Goal: Information Seeking & Learning: Find specific fact

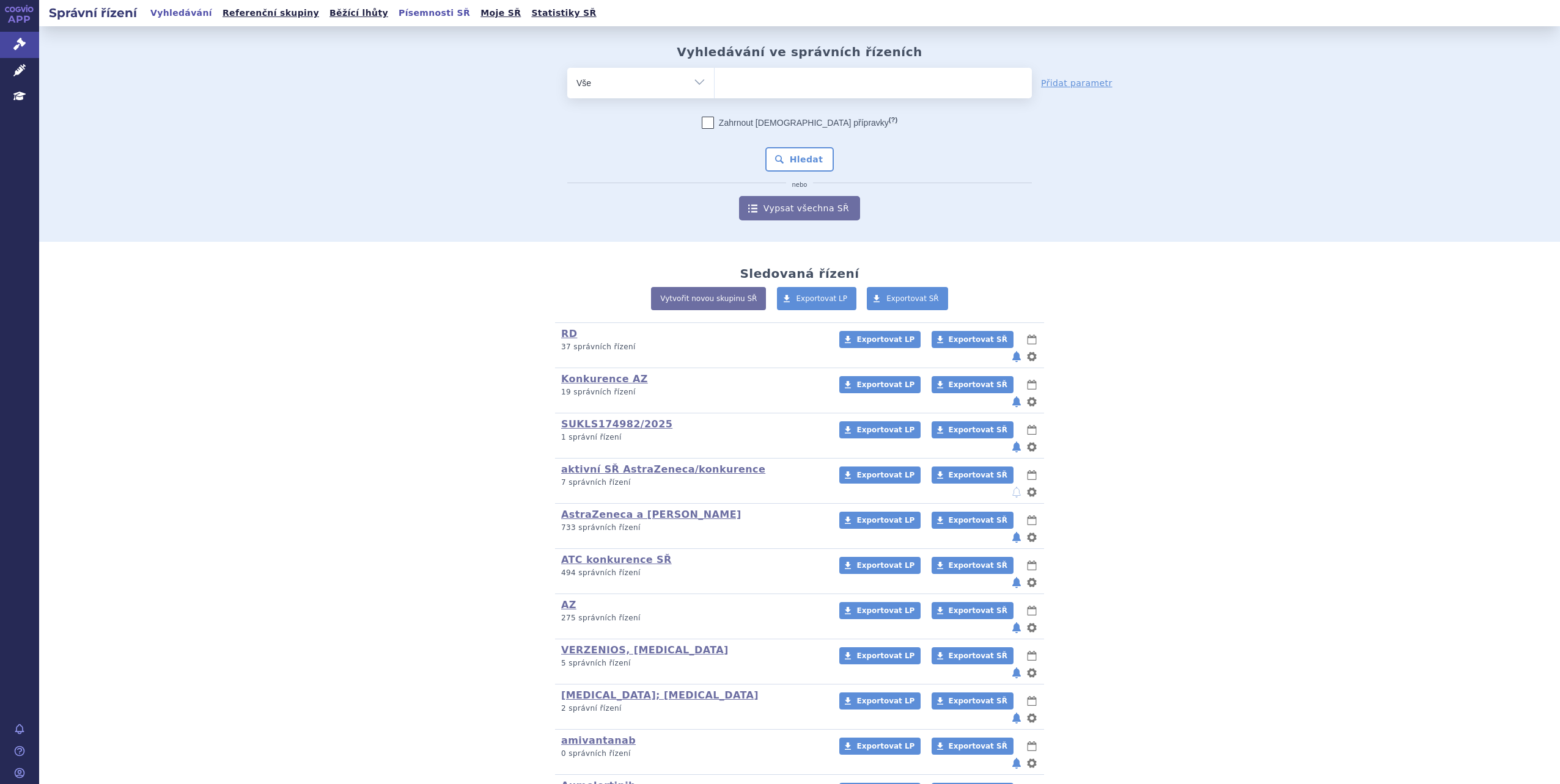
click at [395, 11] on link "Písemnosti SŘ" at bounding box center [434, 13] width 79 height 16
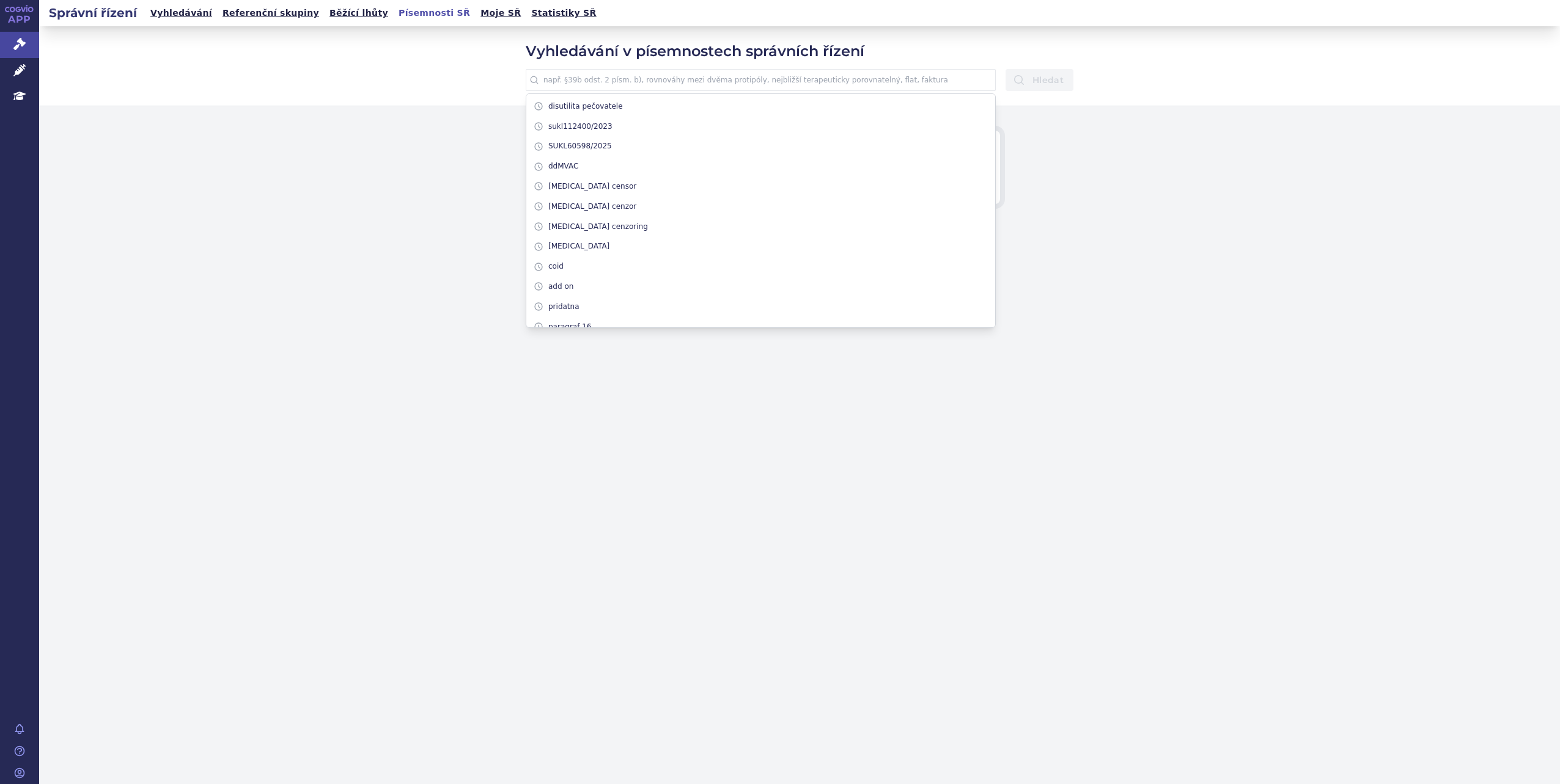
click at [722, 79] on input "text" at bounding box center [761, 80] width 470 height 22
paste input "interval věrohodnosti"
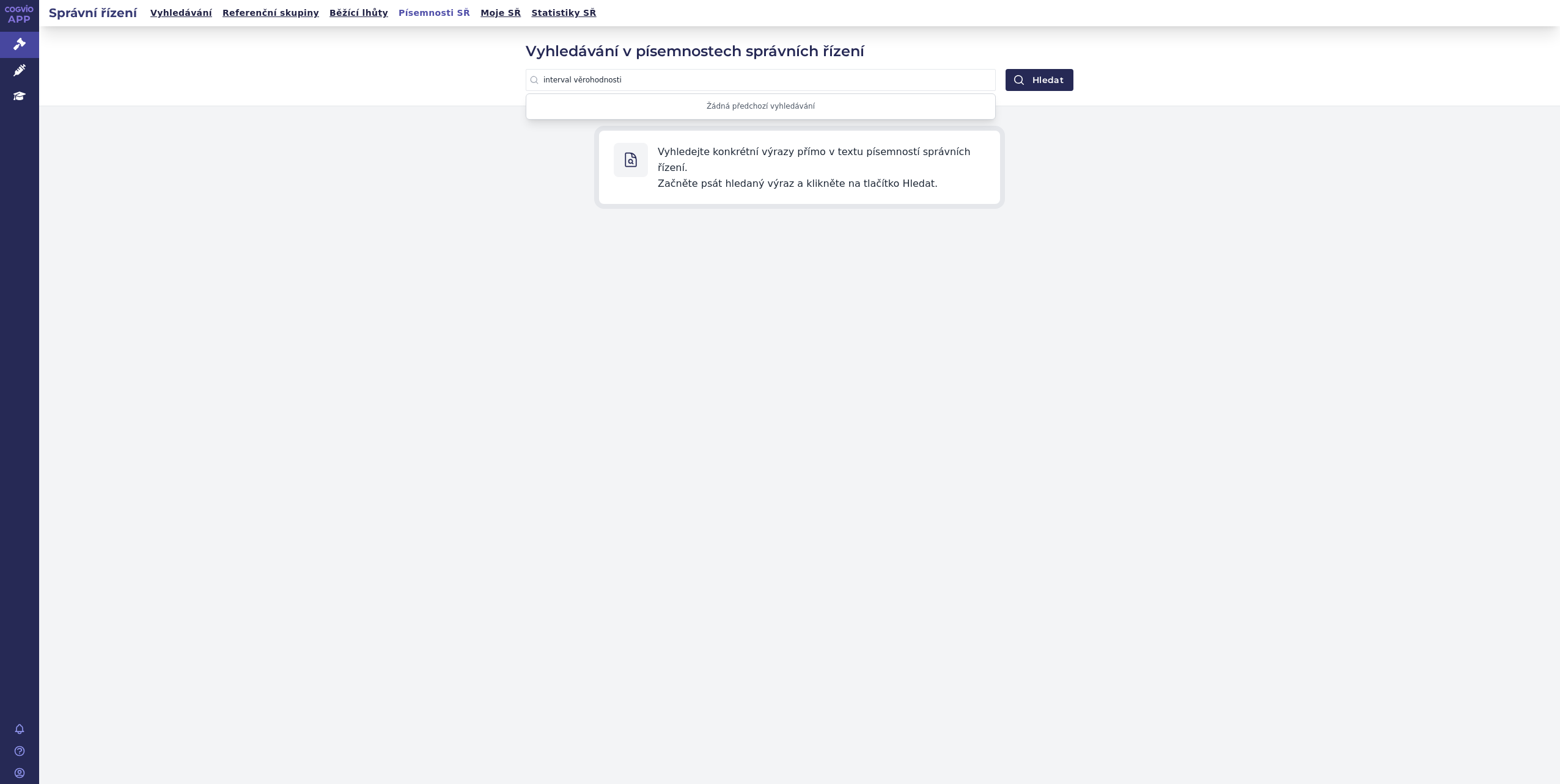
click at [1005, 69] on button "Hledat" at bounding box center [1039, 80] width 68 height 22
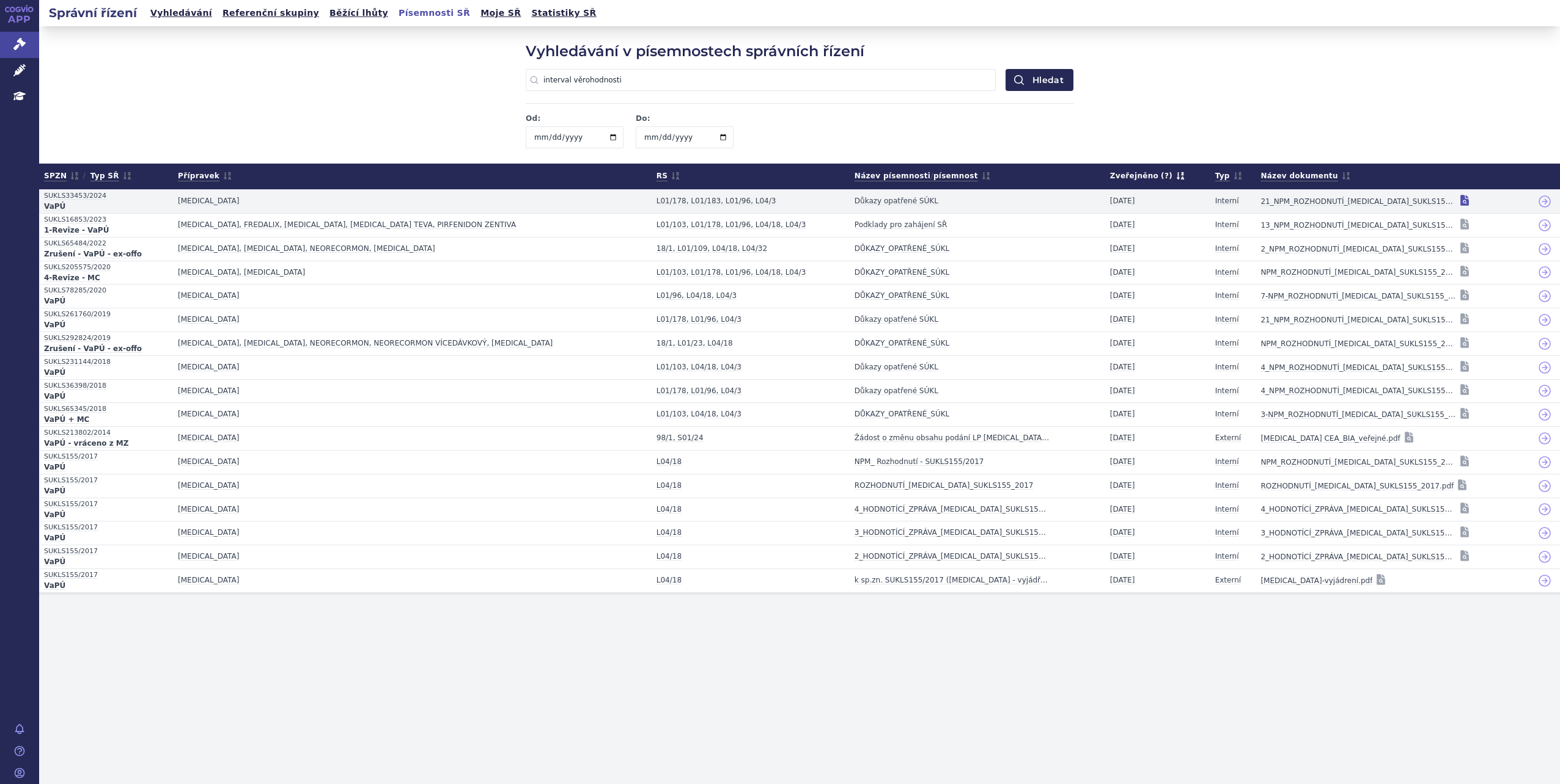
click at [1461, 199] on icon at bounding box center [1466, 200] width 9 height 11
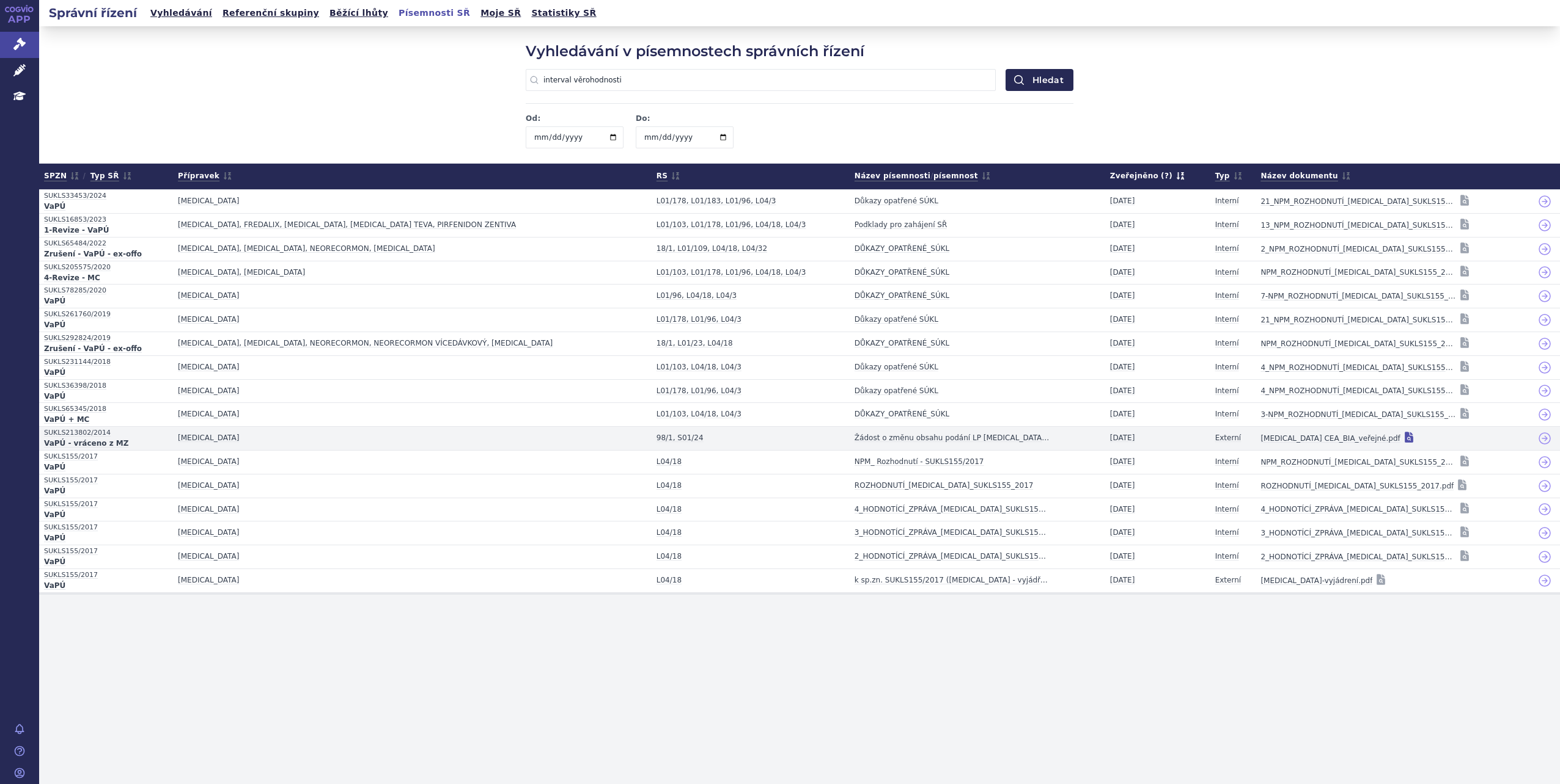
click at [1405, 440] on icon at bounding box center [1409, 437] width 9 height 11
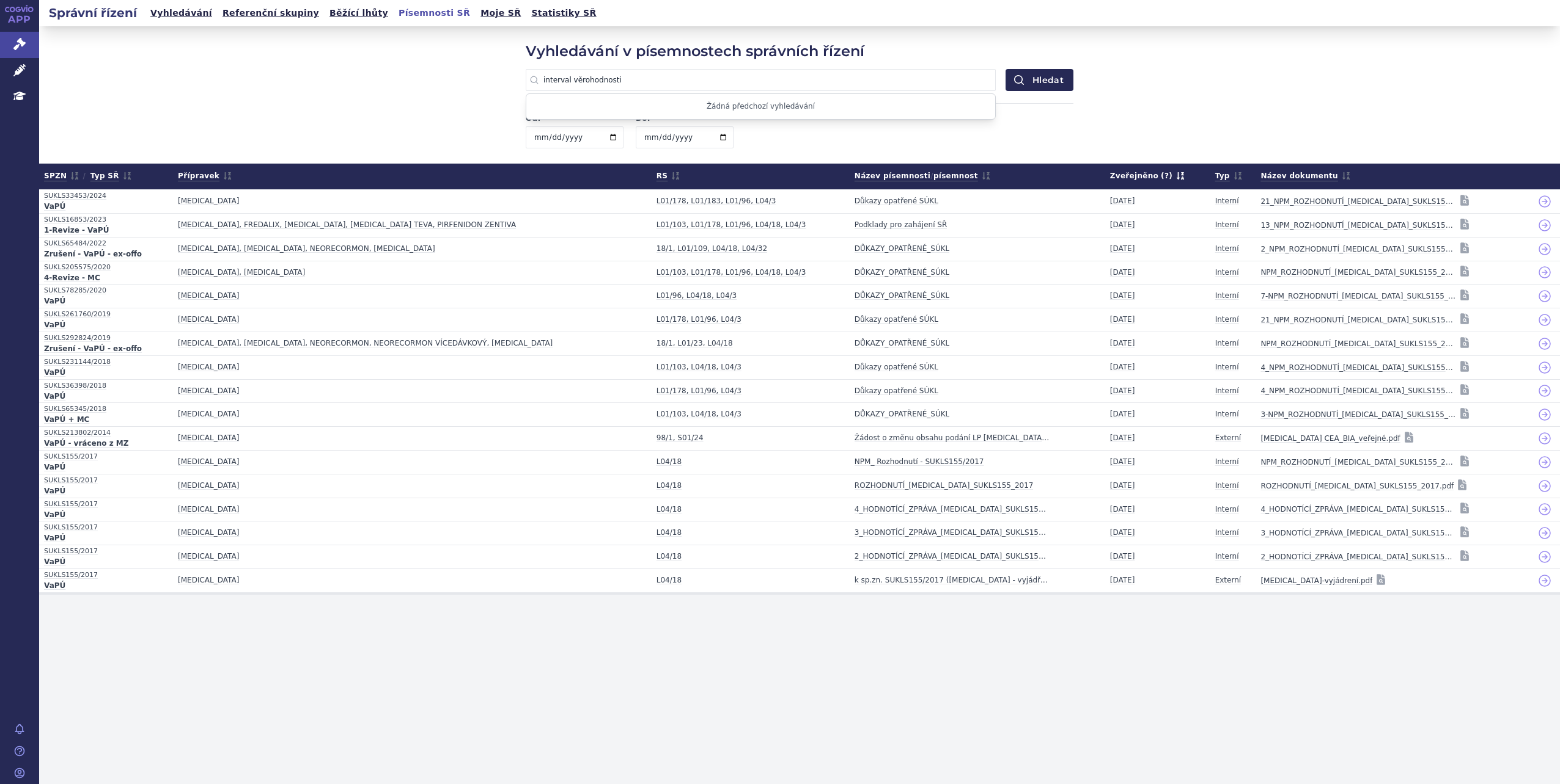
drag, startPoint x: 626, startPoint y: 77, endPoint x: 504, endPoint y: 74, distance: 122.0
click at [504, 74] on div "Vyhledávání v písemnostech správních řízení interval věrohodnosti Žádná předcho…" at bounding box center [800, 94] width 1521 height 137
click at [1005, 69] on button "Hledat" at bounding box center [1039, 80] width 68 height 22
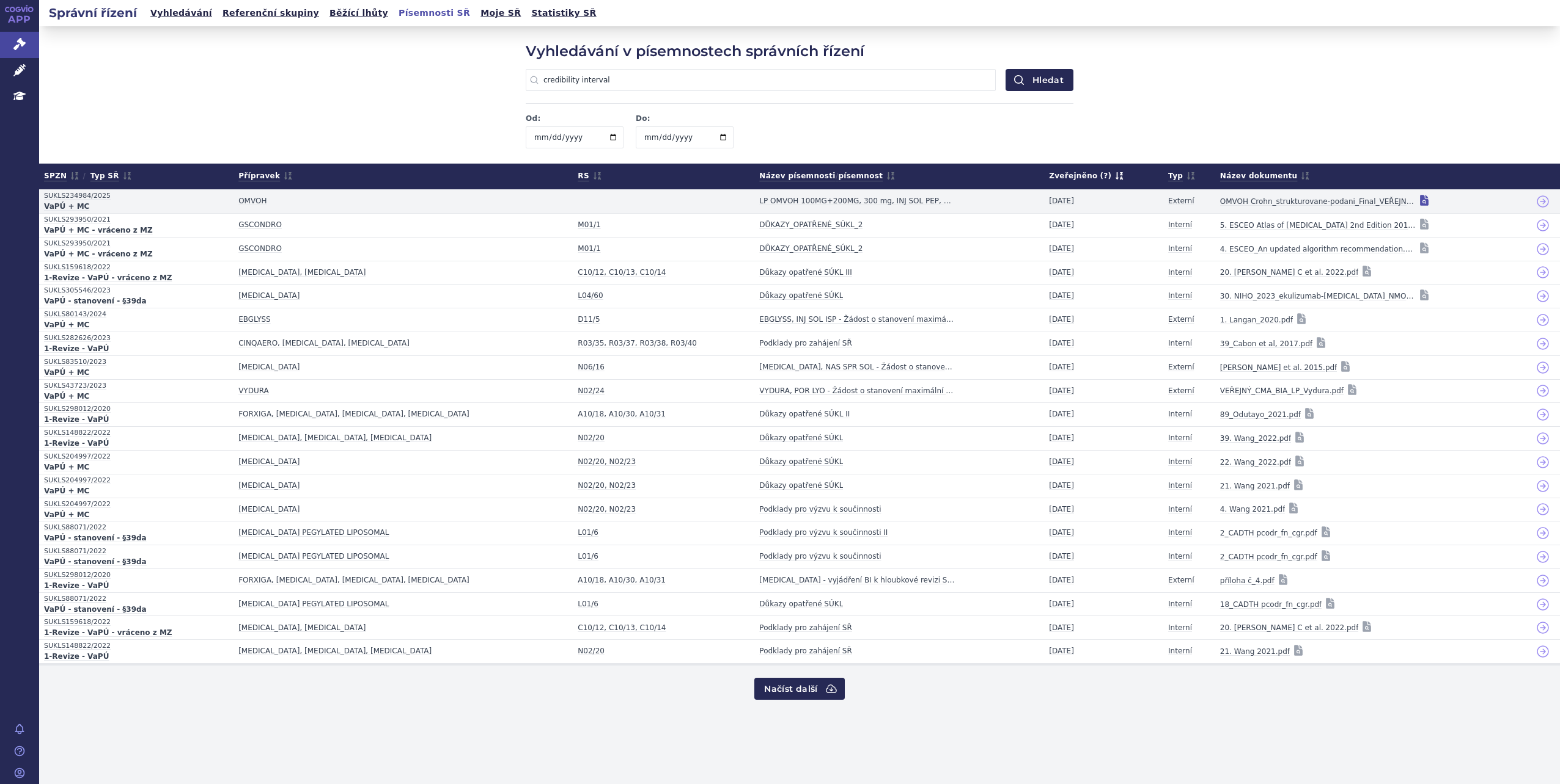
click at [1420, 199] on icon at bounding box center [1424, 200] width 9 height 11
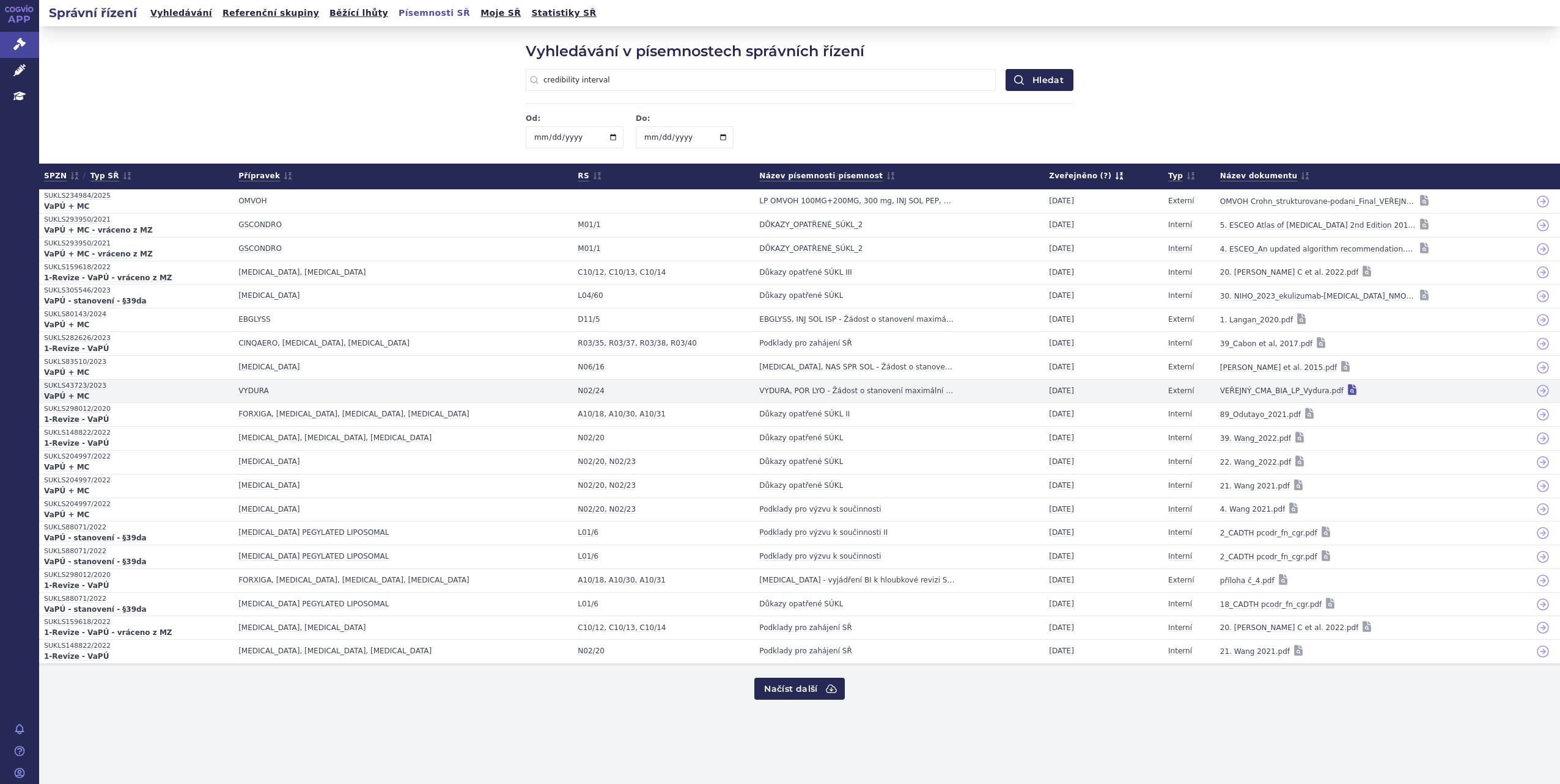
click at [1346, 389] on icon at bounding box center [1353, 390] width 13 height 13
click at [827, 688] on icon at bounding box center [831, 689] width 13 height 13
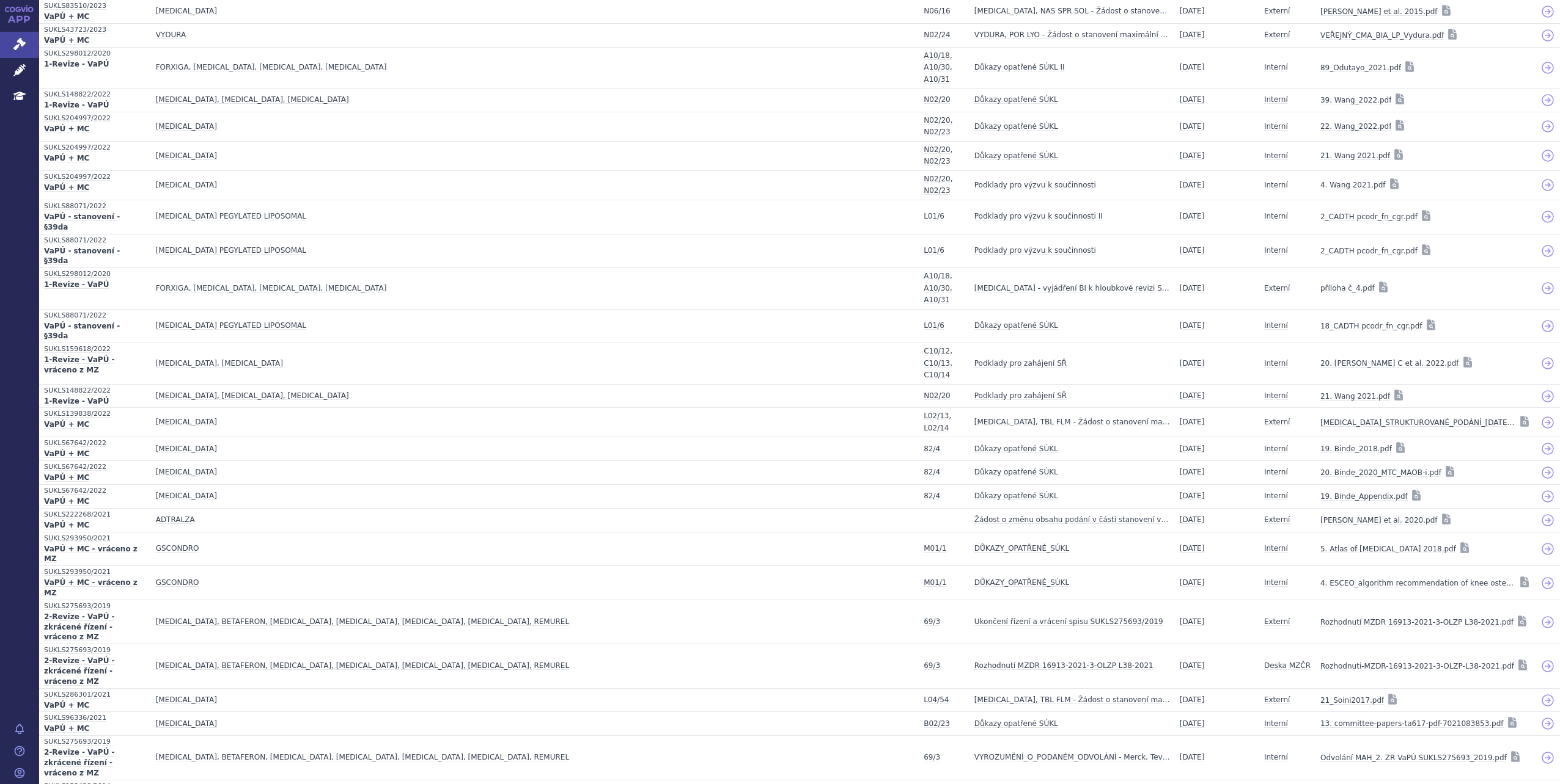
scroll to position [433, 0]
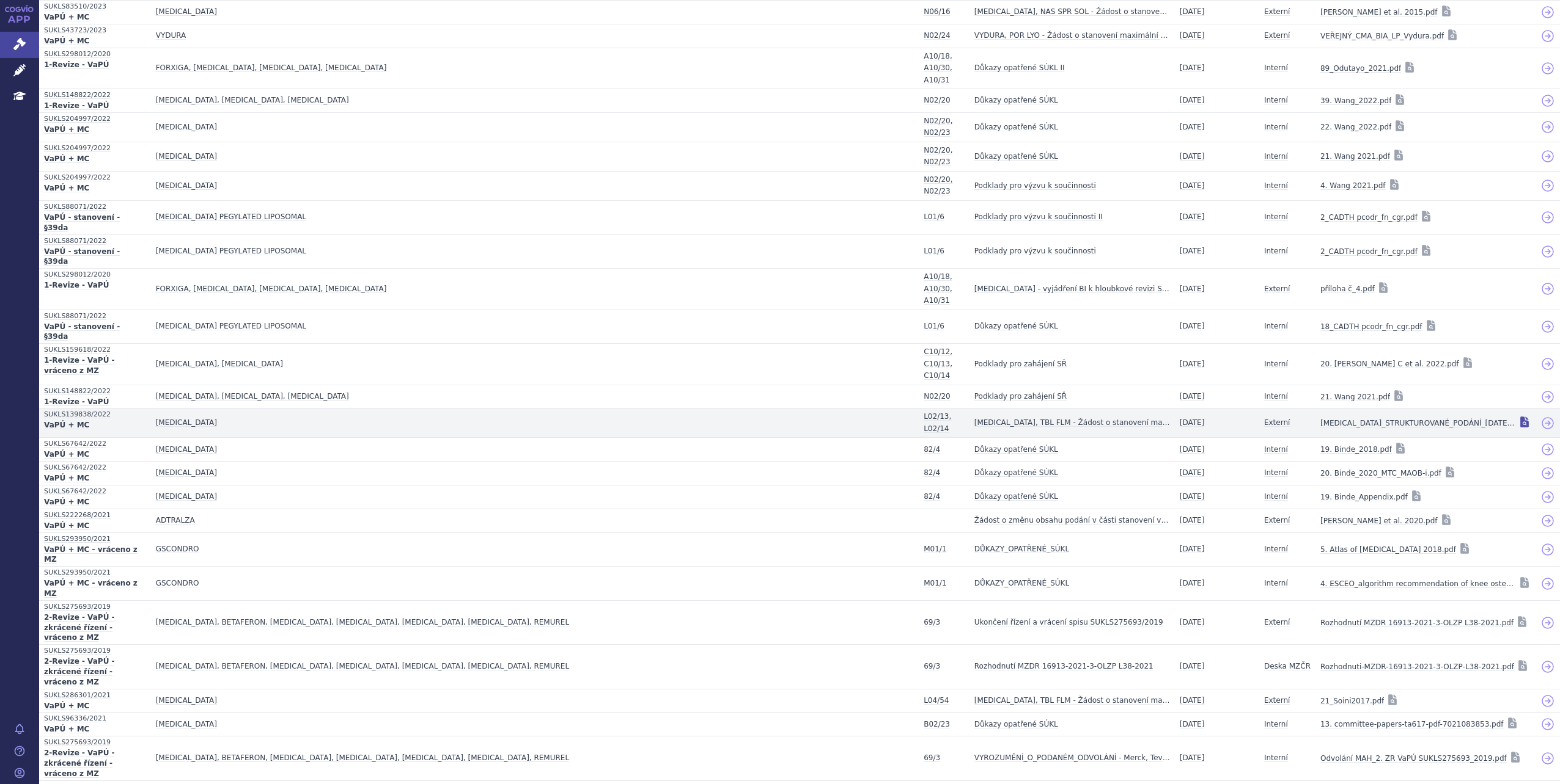
click at [1523, 422] on icon at bounding box center [1524, 423] width 2 height 2
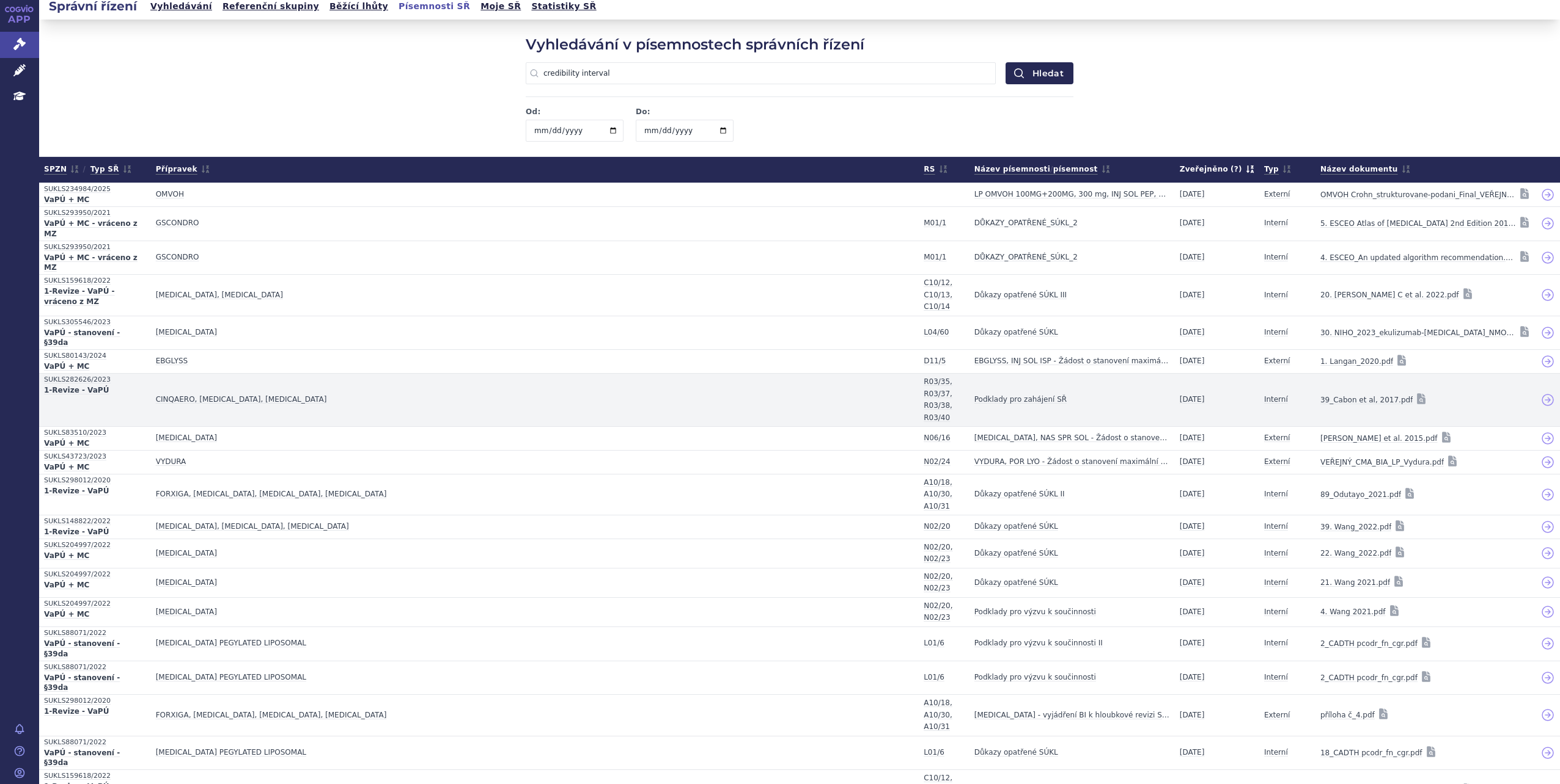
scroll to position [0, 0]
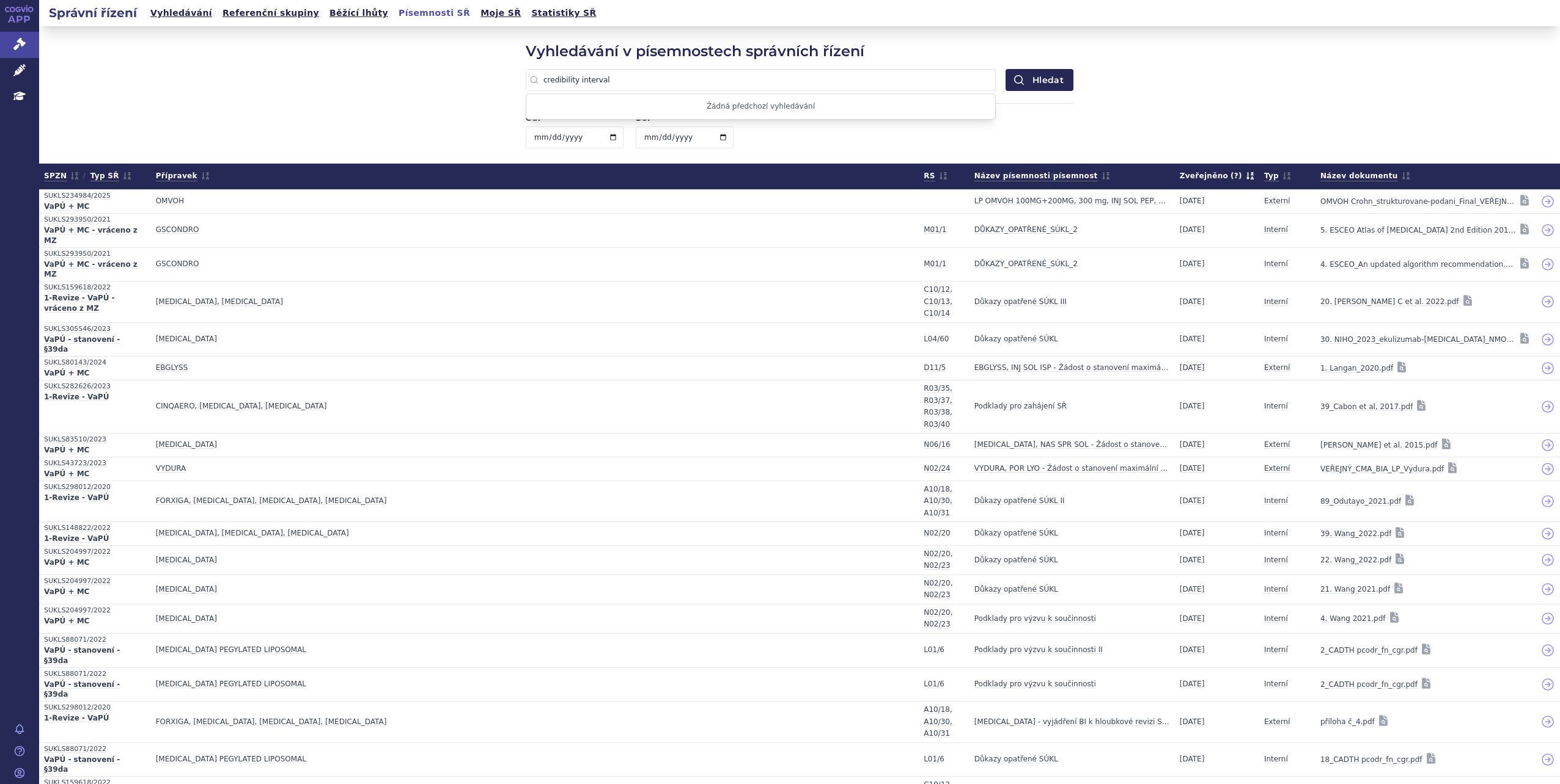
drag, startPoint x: 646, startPoint y: 87, endPoint x: 491, endPoint y: 97, distance: 155.3
click at [491, 97] on div "Vyhledávání v písemnostech správních řízení credibility interval Žádná předchoz…" at bounding box center [800, 94] width 1521 height 137
click at [1005, 69] on button "Hledat" at bounding box center [1039, 80] width 68 height 22
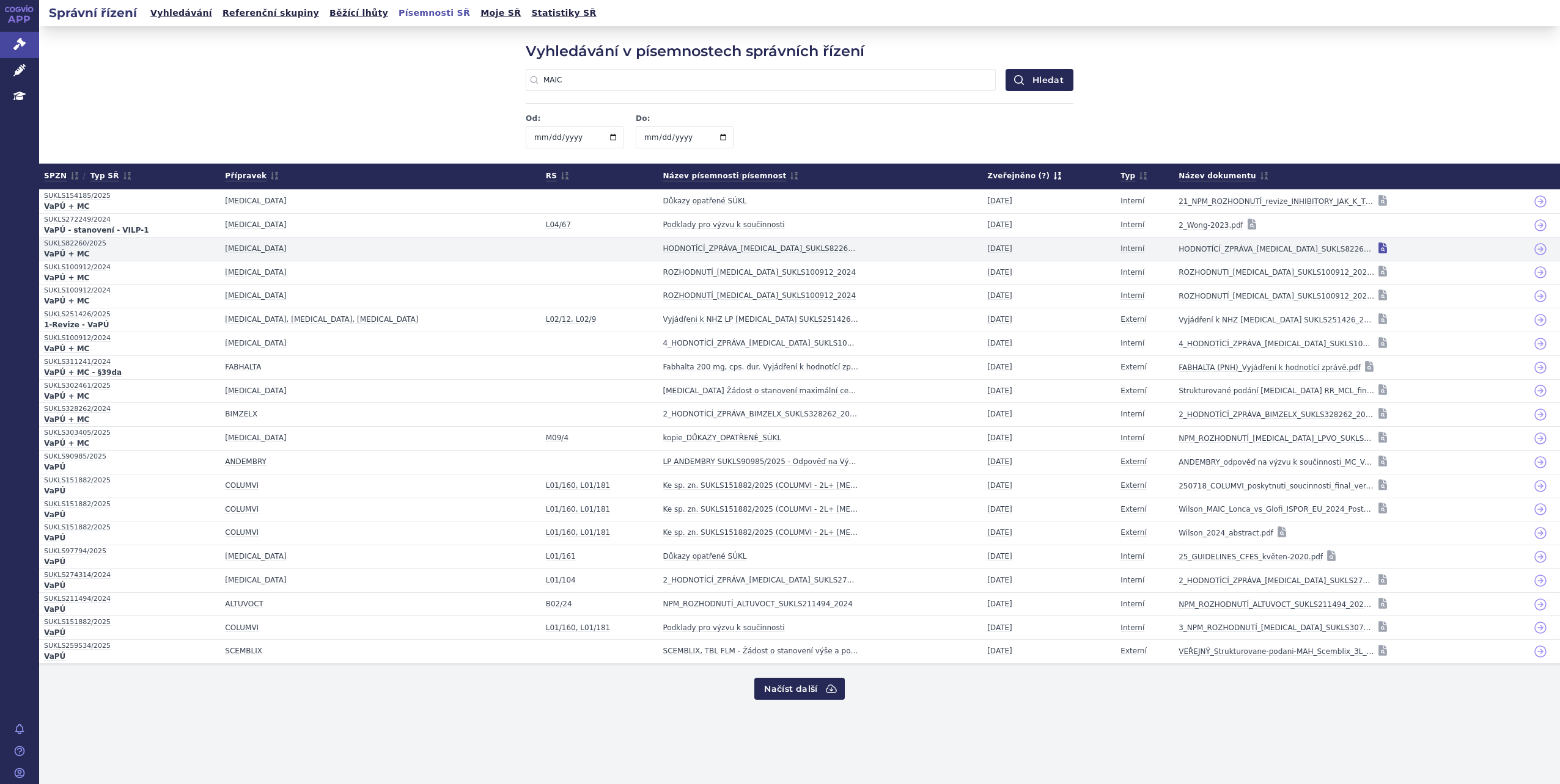
click at [1379, 246] on icon at bounding box center [1383, 248] width 9 height 11
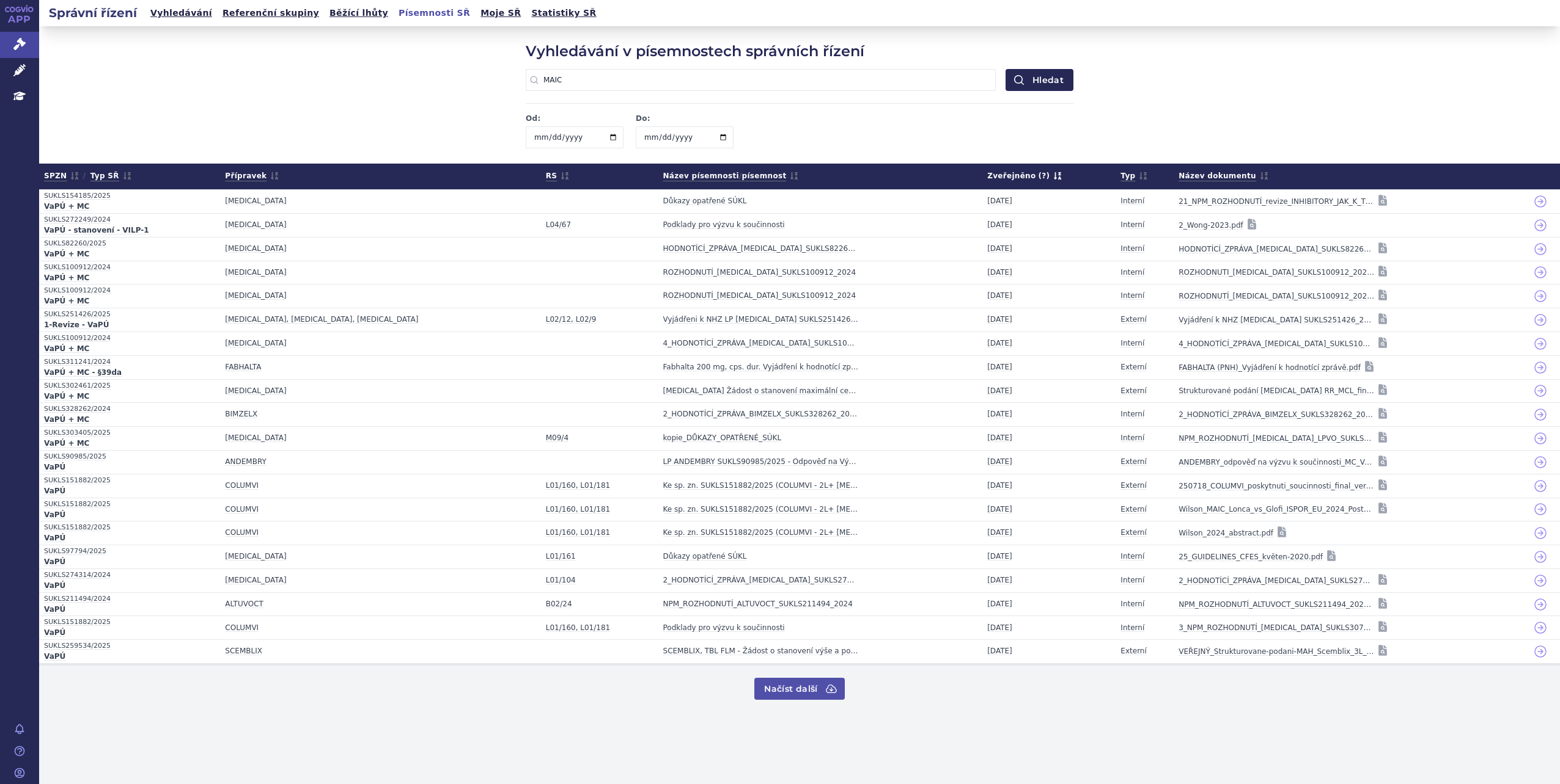
click at [830, 687] on icon at bounding box center [831, 689] width 13 height 13
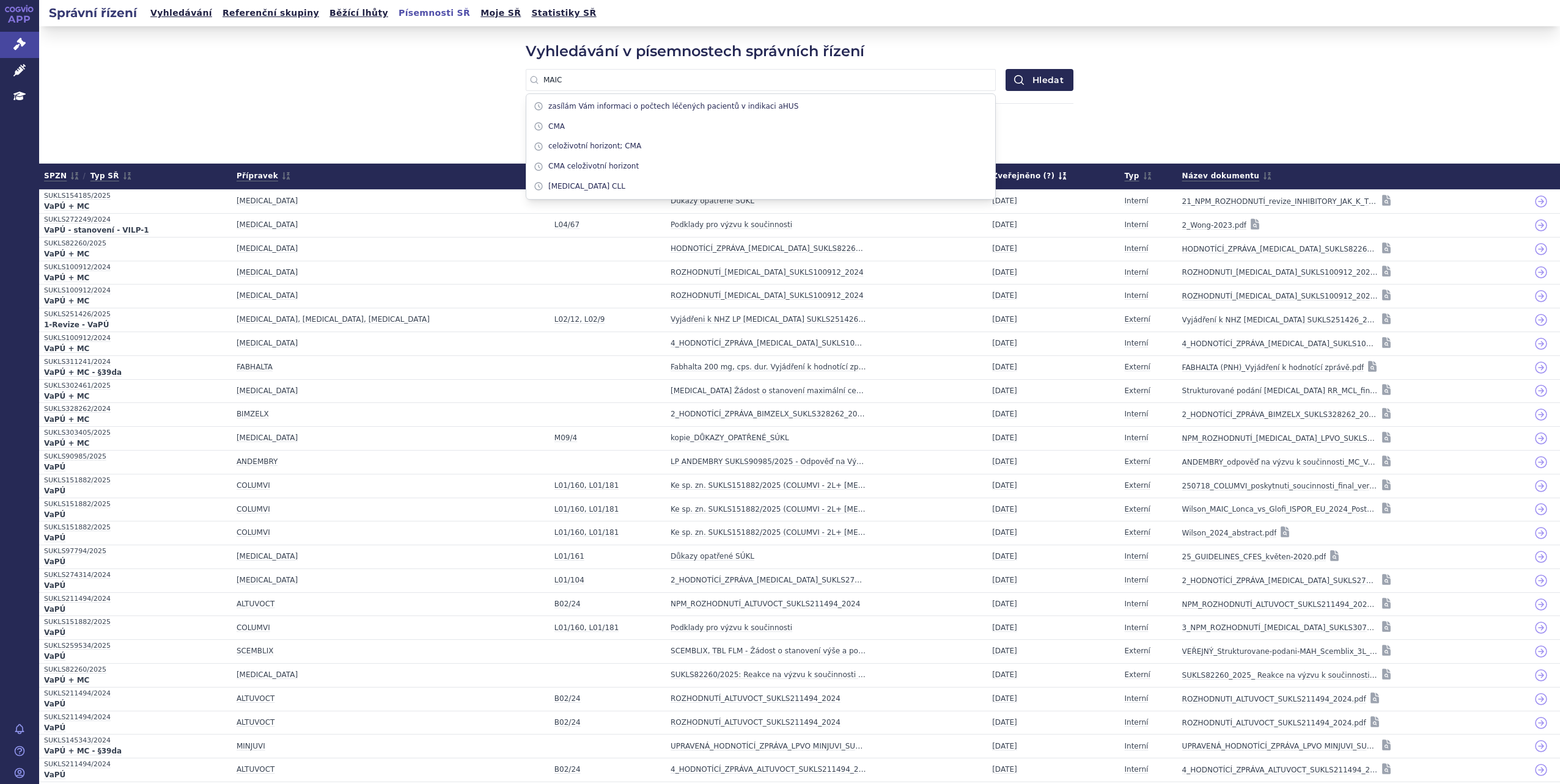
drag, startPoint x: 600, startPoint y: 82, endPoint x: 473, endPoint y: 83, distance: 127.0
click at [473, 83] on div "Vyhledávání v písemnostech správních řízení MAIC zasílám Vám informaci o počtec…" at bounding box center [800, 94] width 1521 height 137
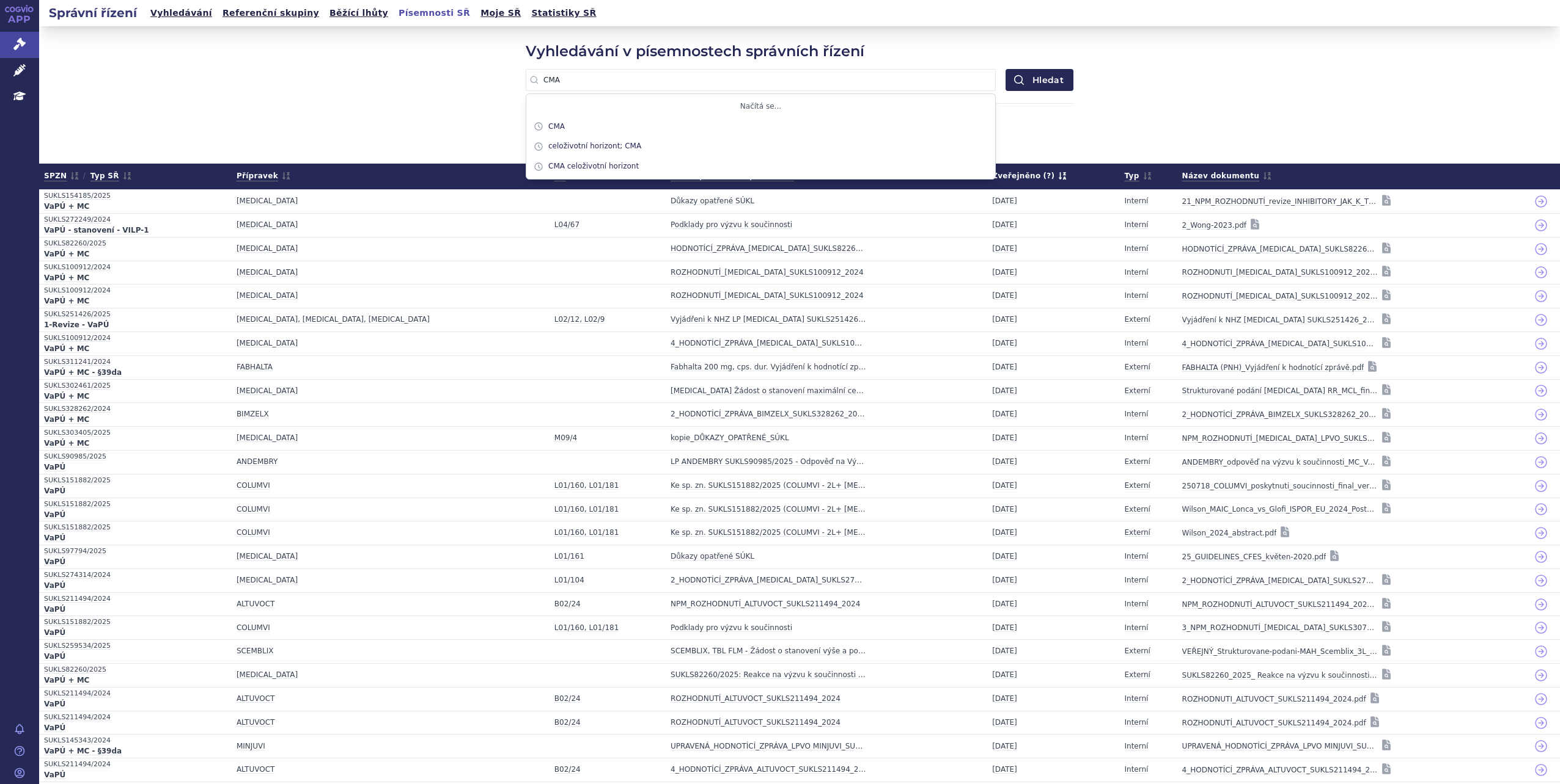
click at [1005, 69] on button "Hledat" at bounding box center [1039, 80] width 68 height 22
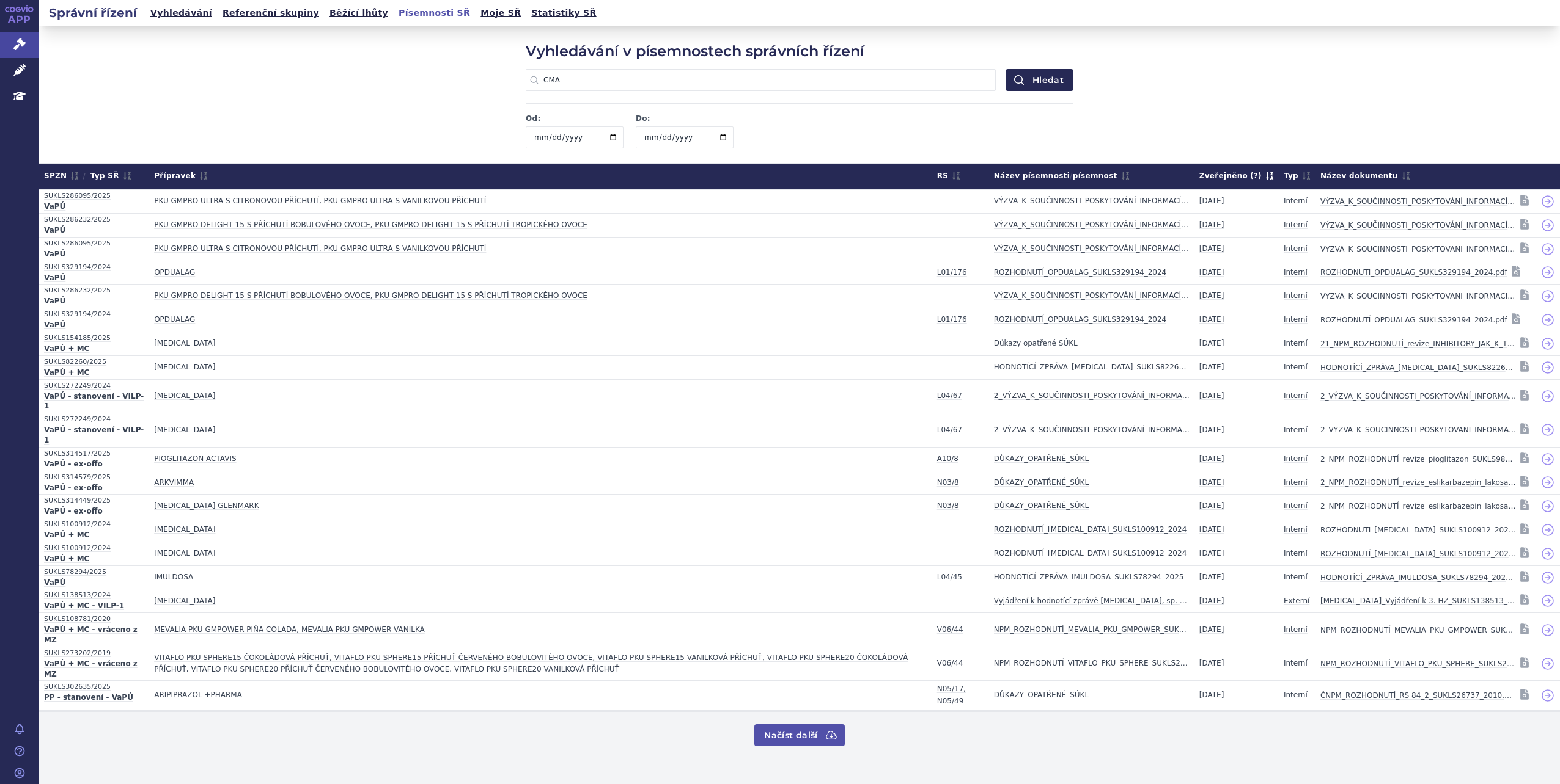
click at [795, 725] on button "Načíst další" at bounding box center [799, 736] width 90 height 22
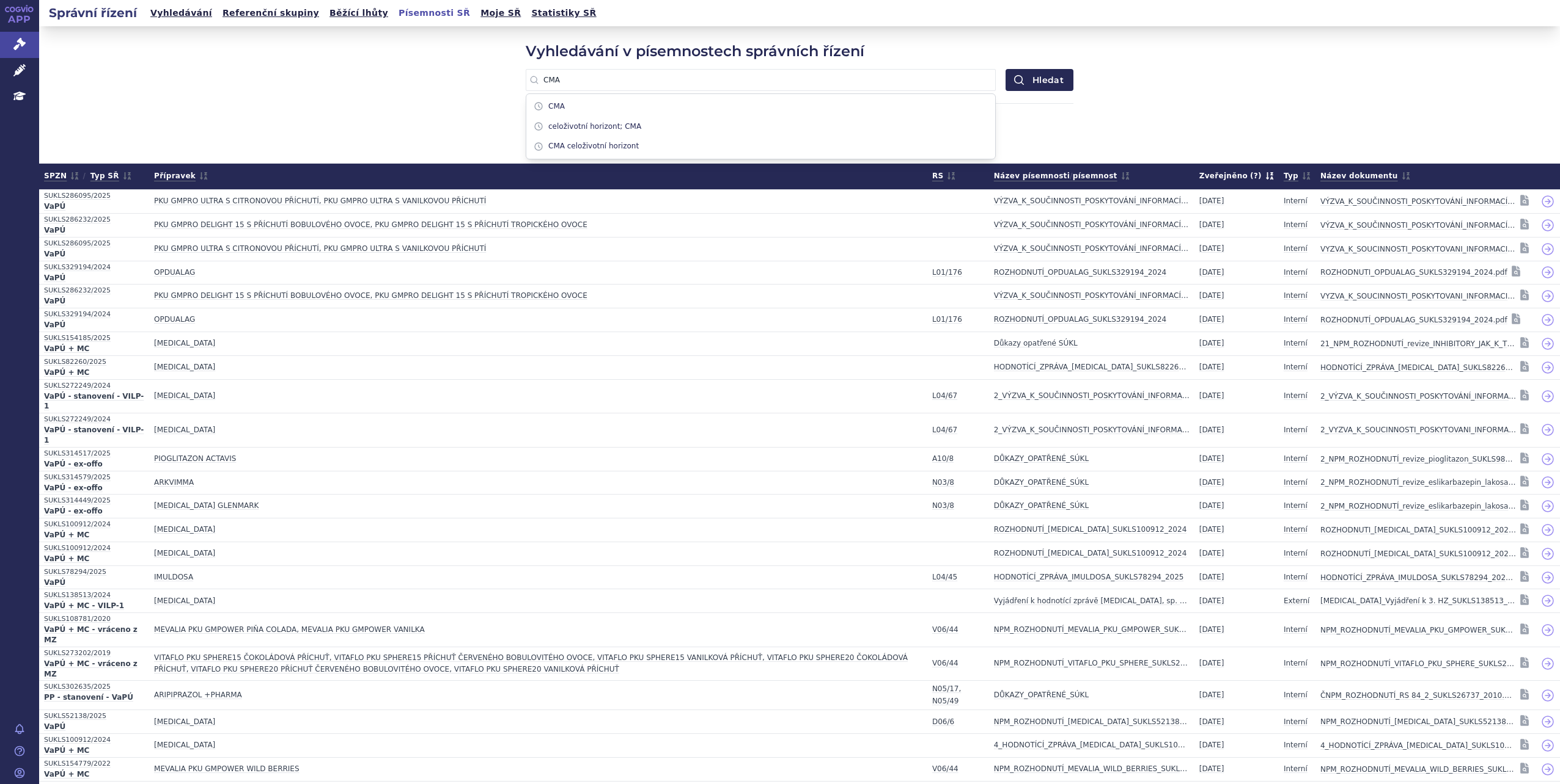
drag, startPoint x: 543, startPoint y: 81, endPoint x: 469, endPoint y: 83, distance: 74.0
click at [469, 83] on div "Vyhledávání v písemnostech správních řízení CMA CMA celoživotní horizont; CMA C…" at bounding box center [800, 94] width 1521 height 137
type input "MAIC"
click at [1005, 69] on button "Hledat" at bounding box center [1039, 80] width 68 height 22
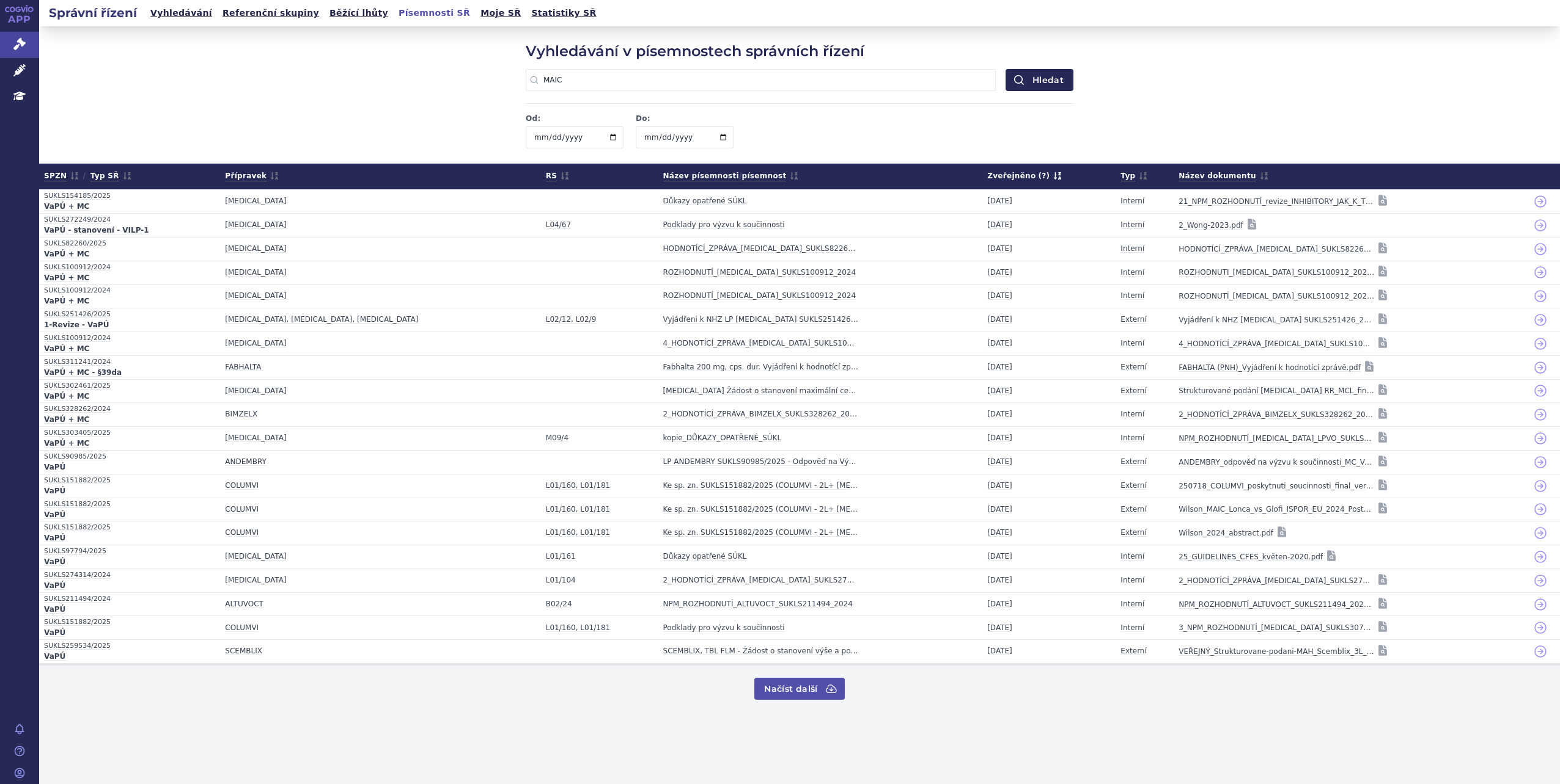
click at [811, 695] on button "Načíst další" at bounding box center [799, 689] width 90 height 22
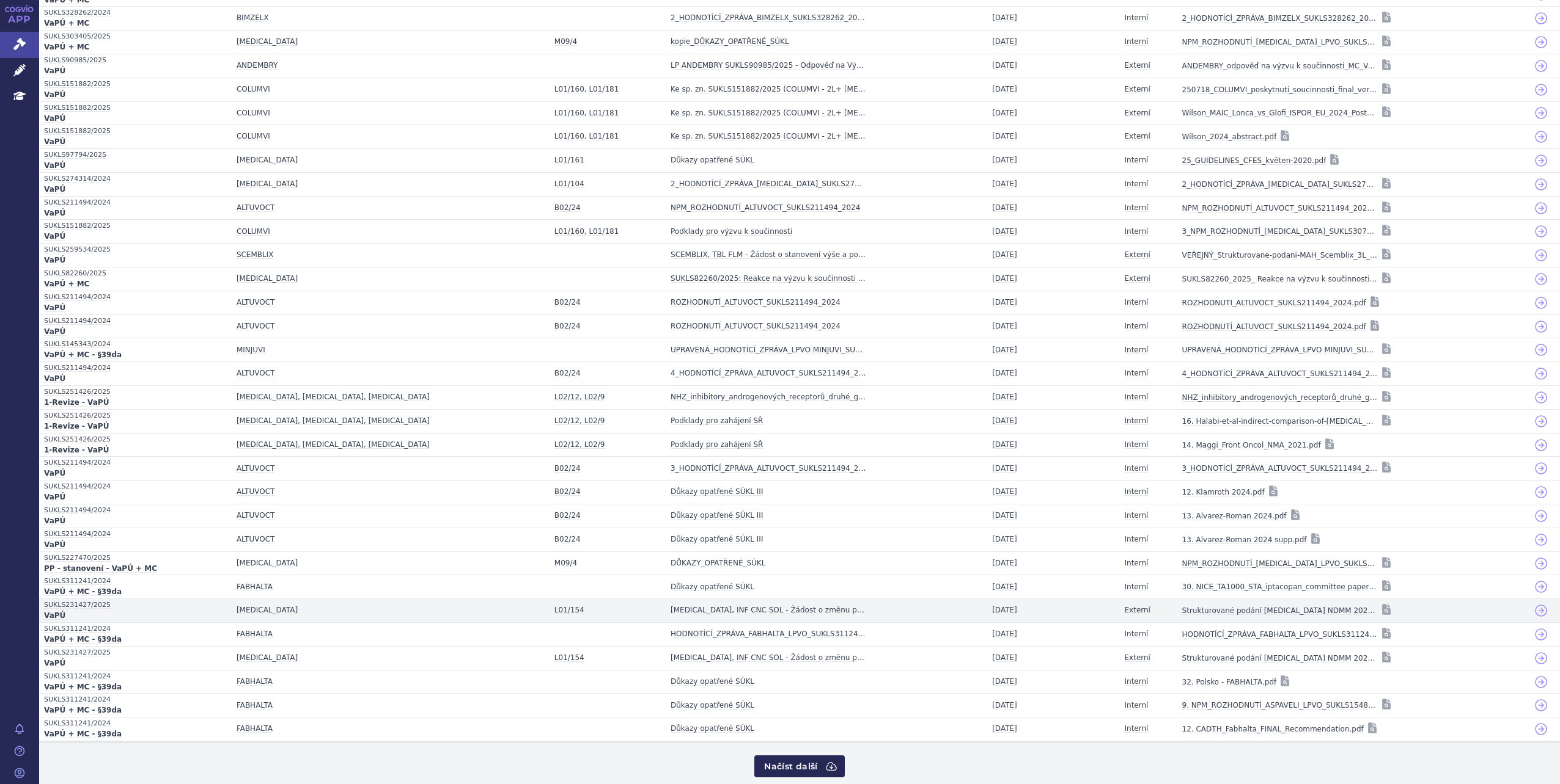
scroll to position [409, 0]
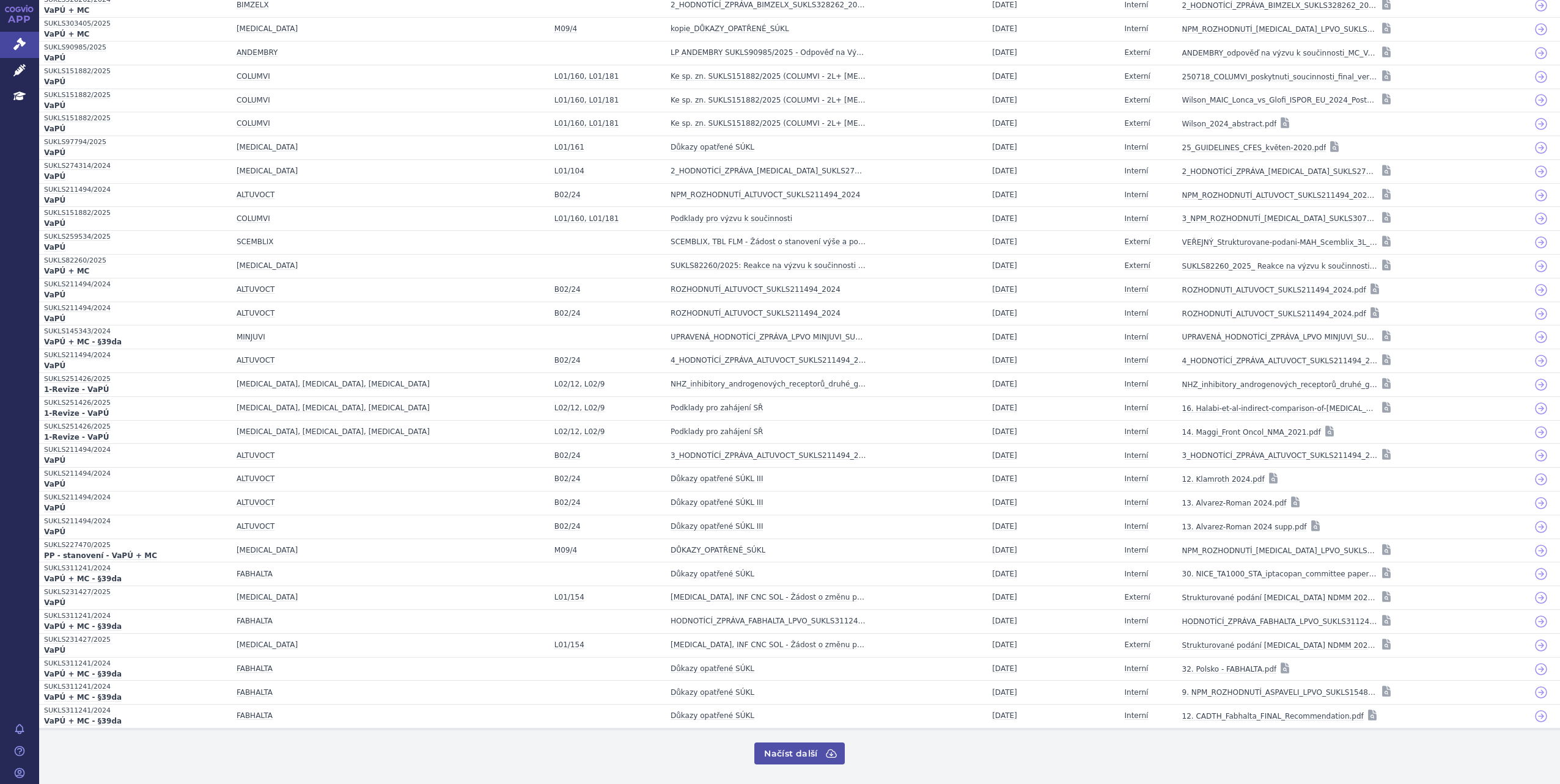
click at [829, 753] on icon at bounding box center [830, 754] width 10 height 8
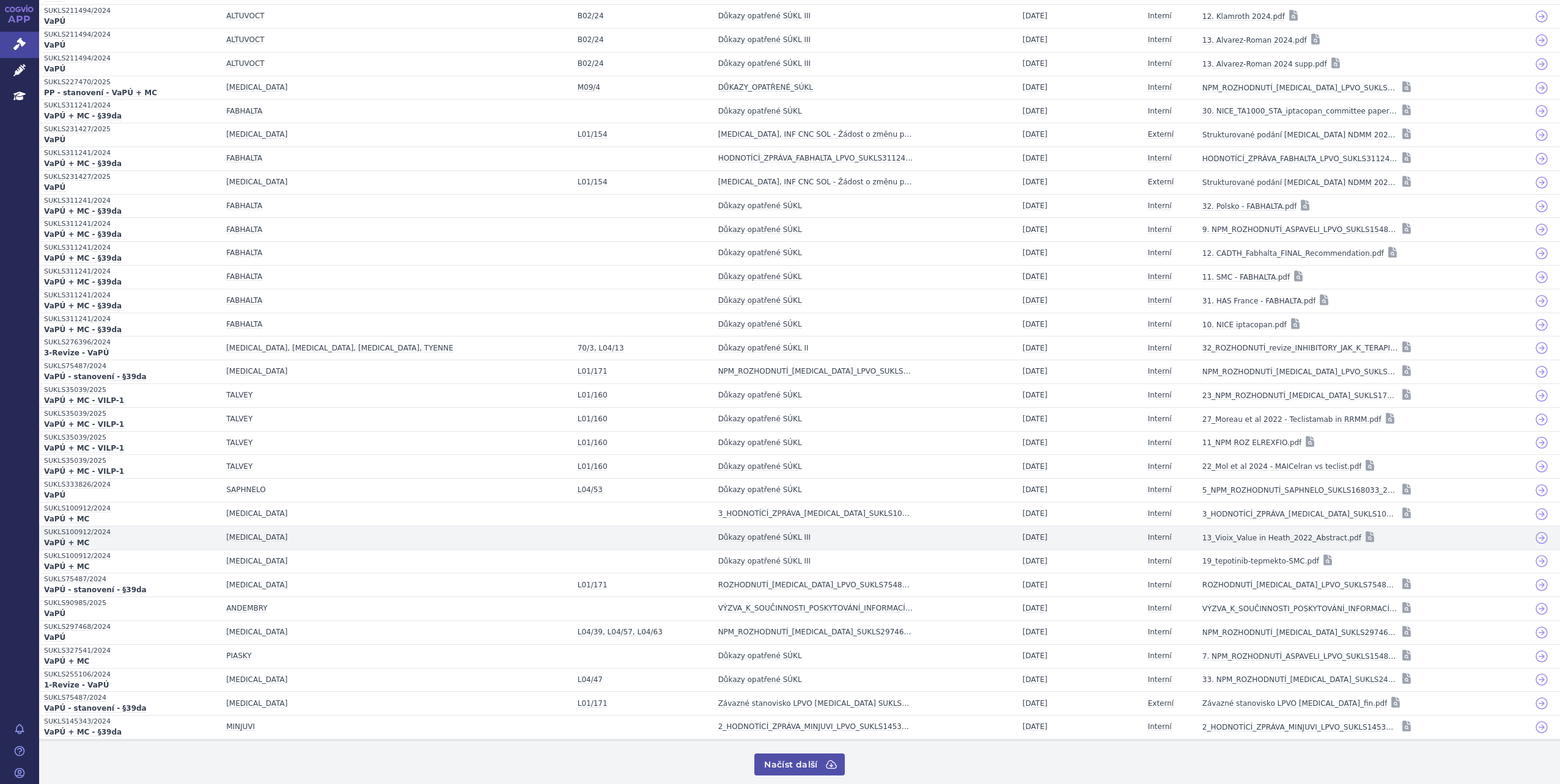
scroll to position [884, 0]
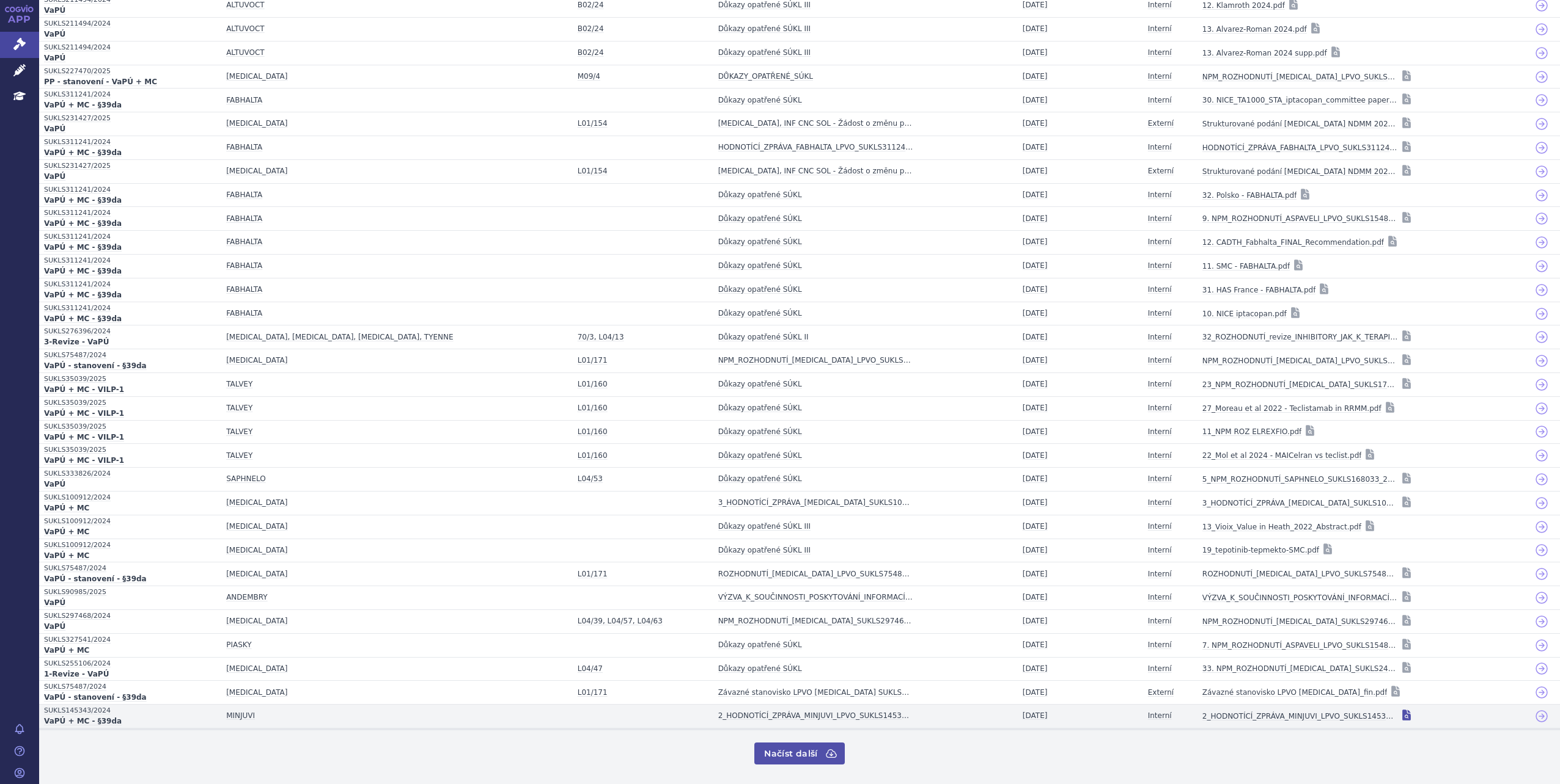
click at [1402, 718] on icon at bounding box center [1407, 715] width 9 height 11
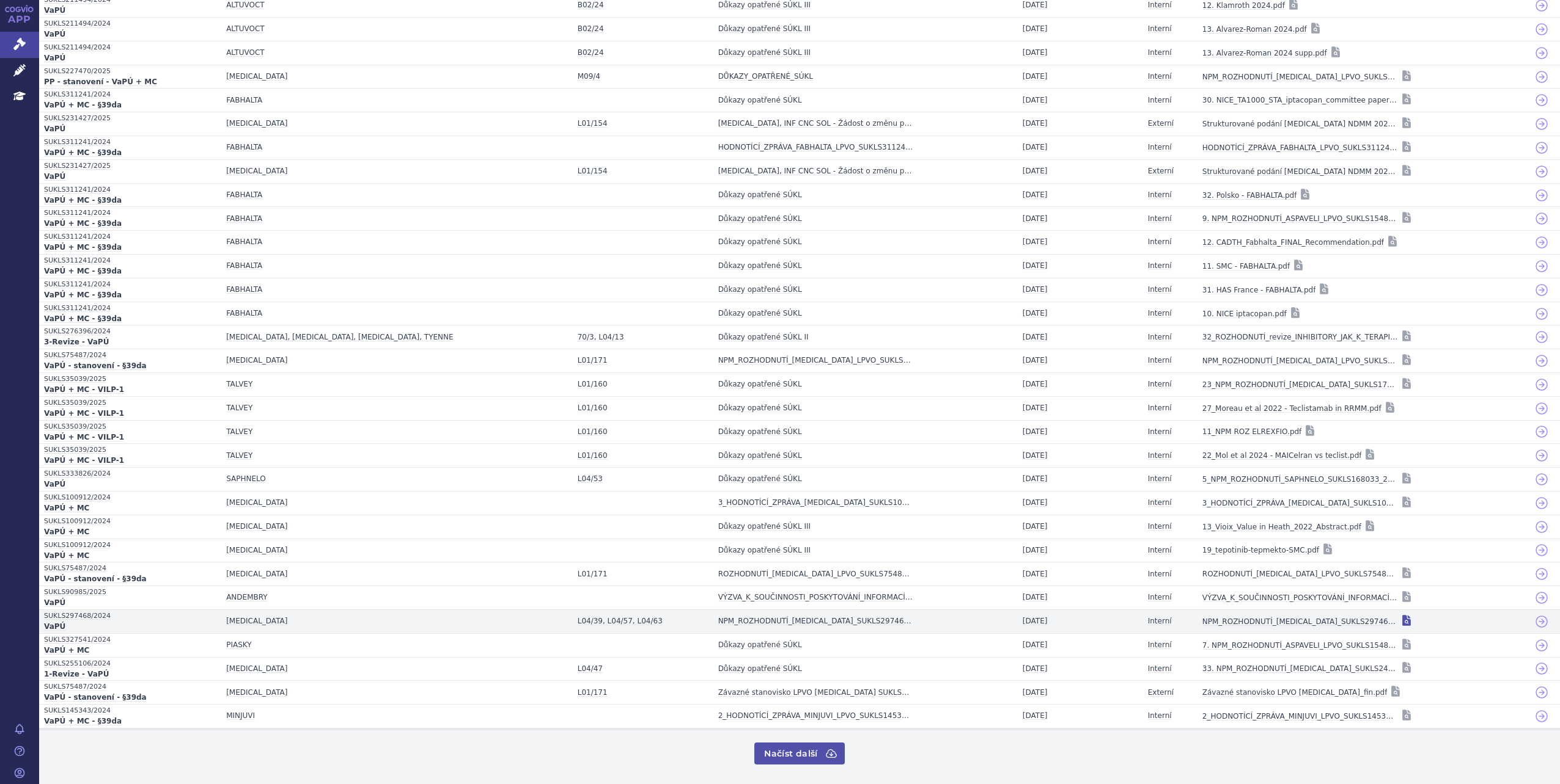
click at [1400, 615] on icon at bounding box center [1407, 621] width 13 height 13
click at [828, 754] on icon at bounding box center [830, 754] width 10 height 8
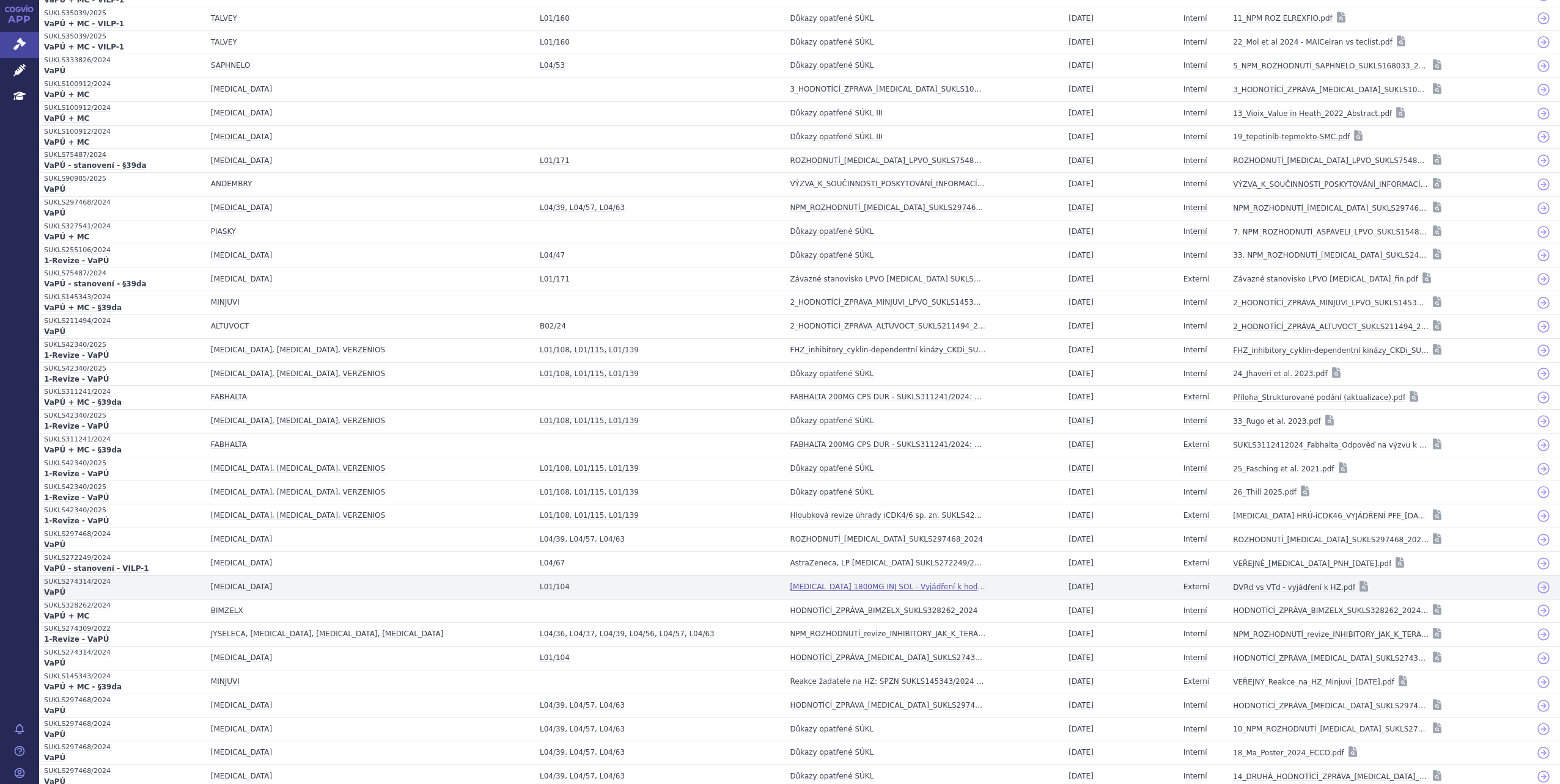
scroll to position [1357, 0]
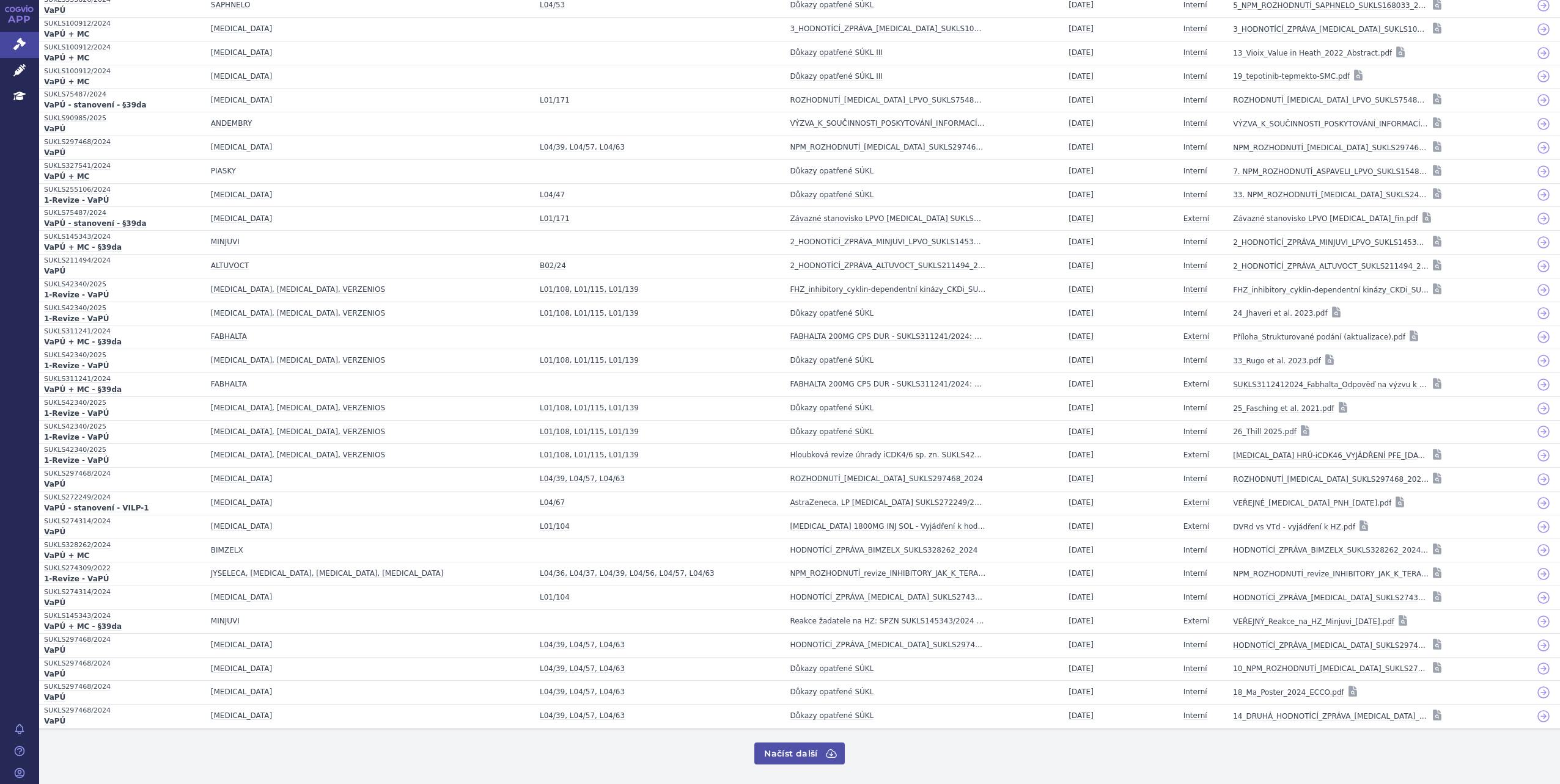
click at [805, 748] on button "Načíst další" at bounding box center [799, 754] width 90 height 22
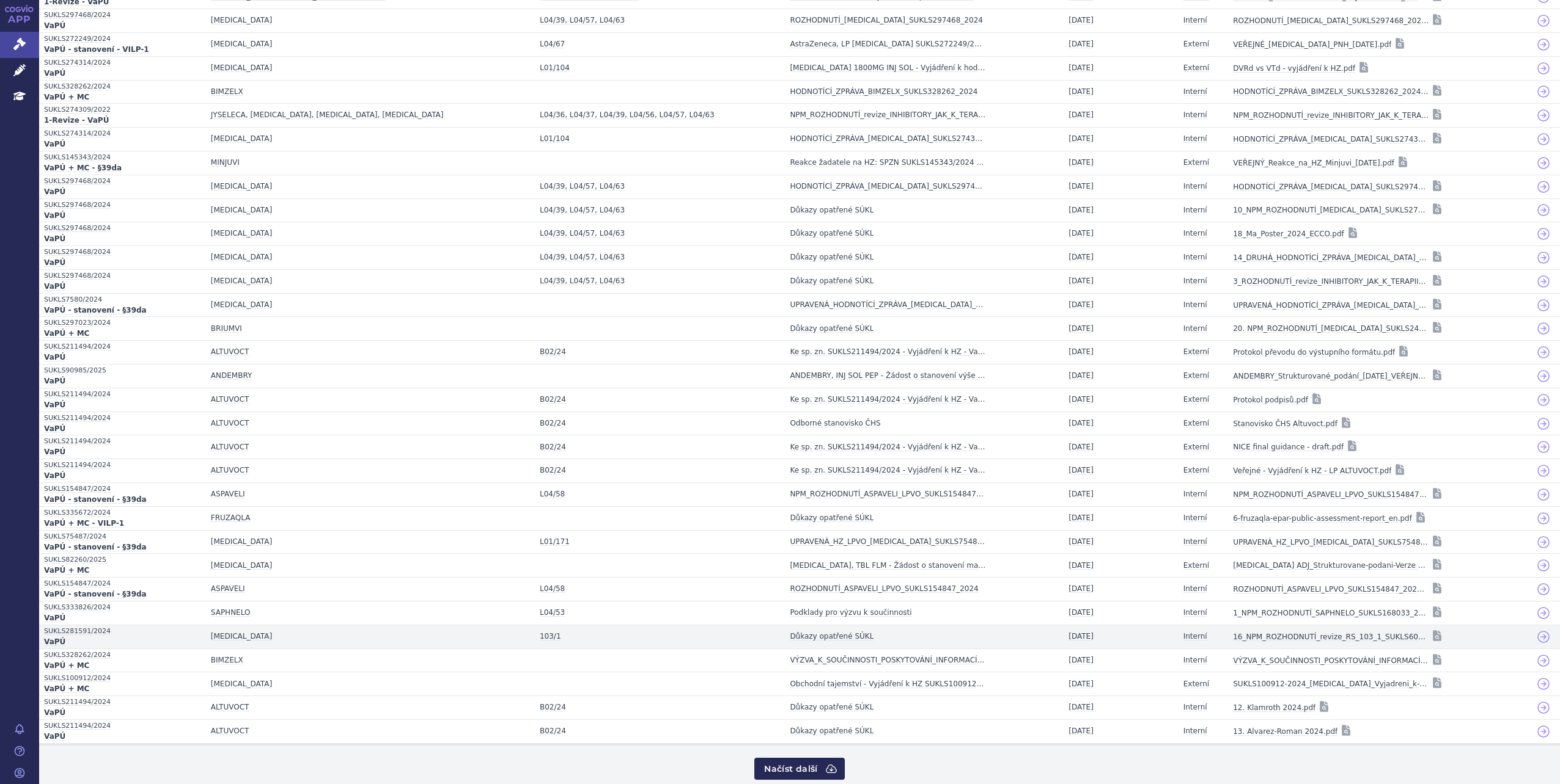
scroll to position [1832, 0]
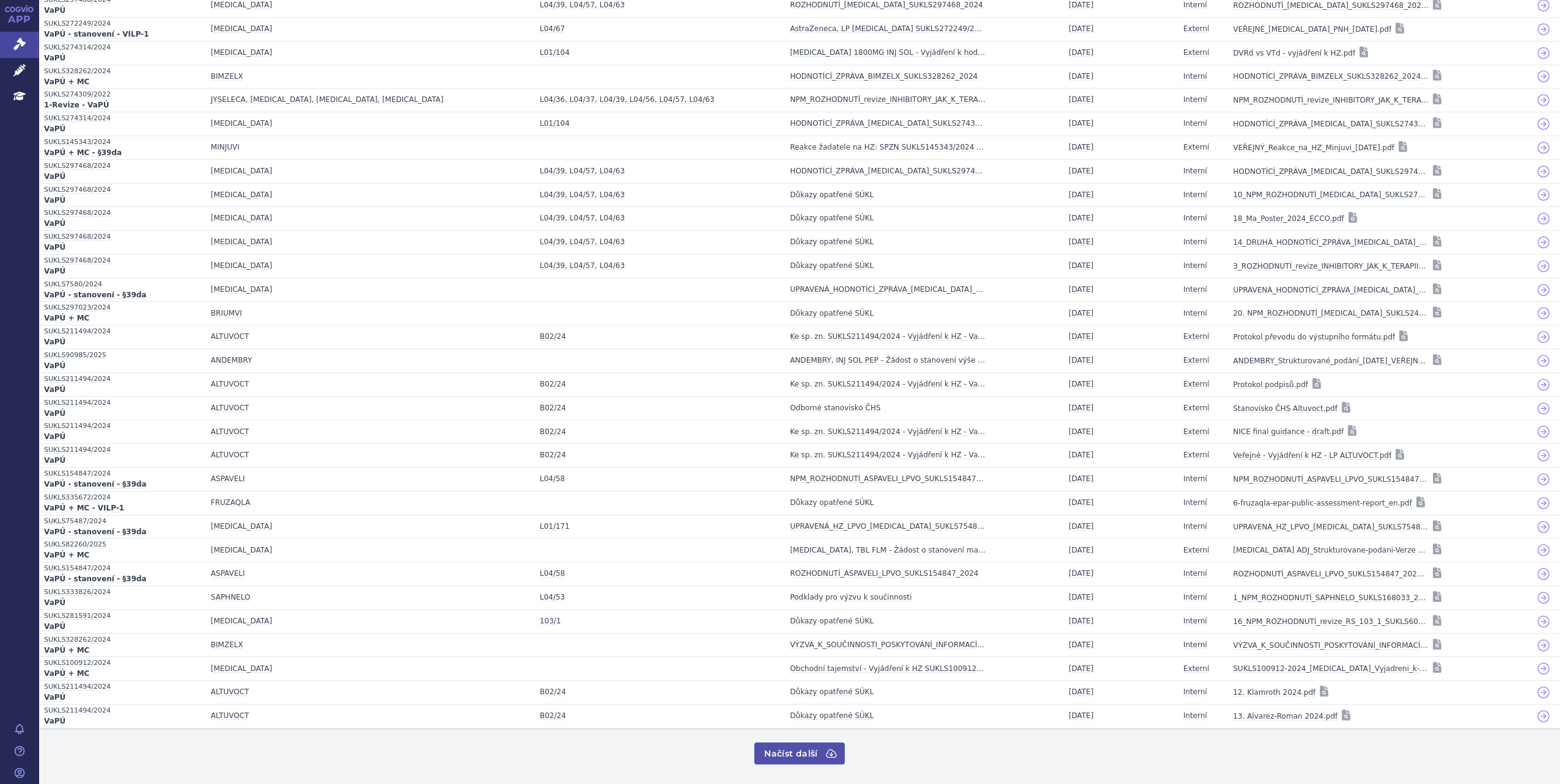
click at [827, 761] on button "Načíst další" at bounding box center [799, 754] width 90 height 22
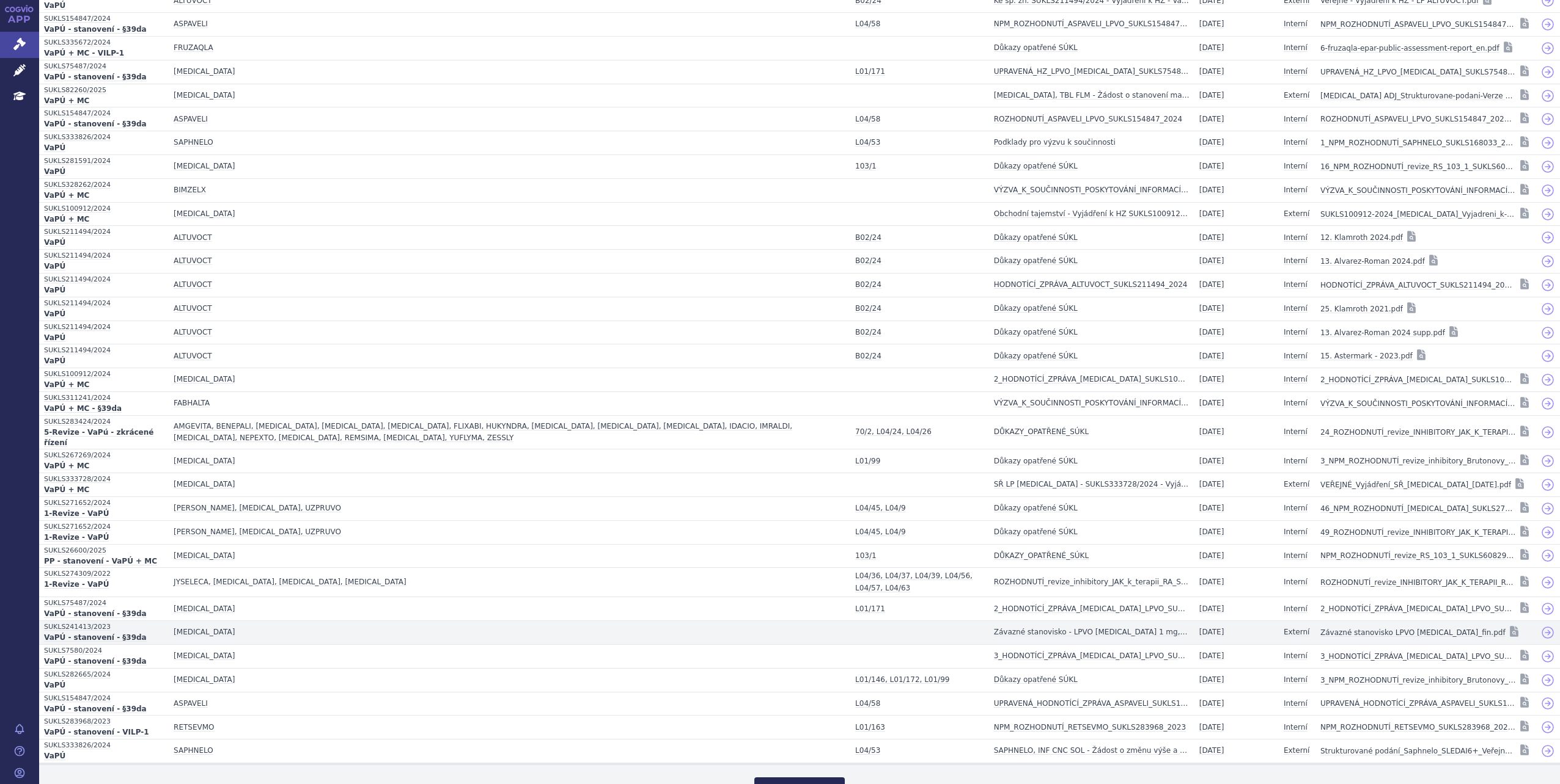
scroll to position [2305, 0]
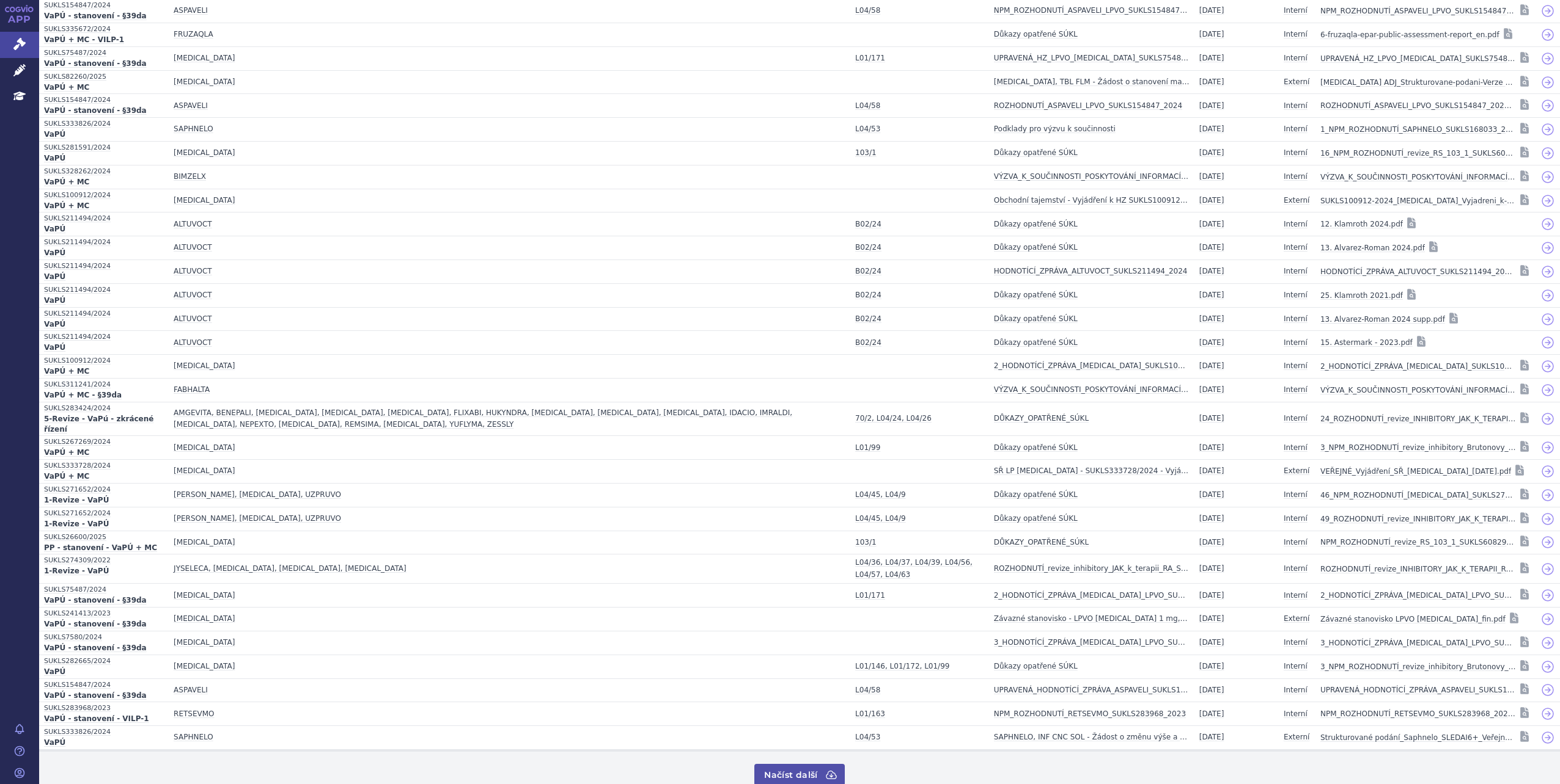
click at [825, 769] on icon at bounding box center [831, 775] width 13 height 13
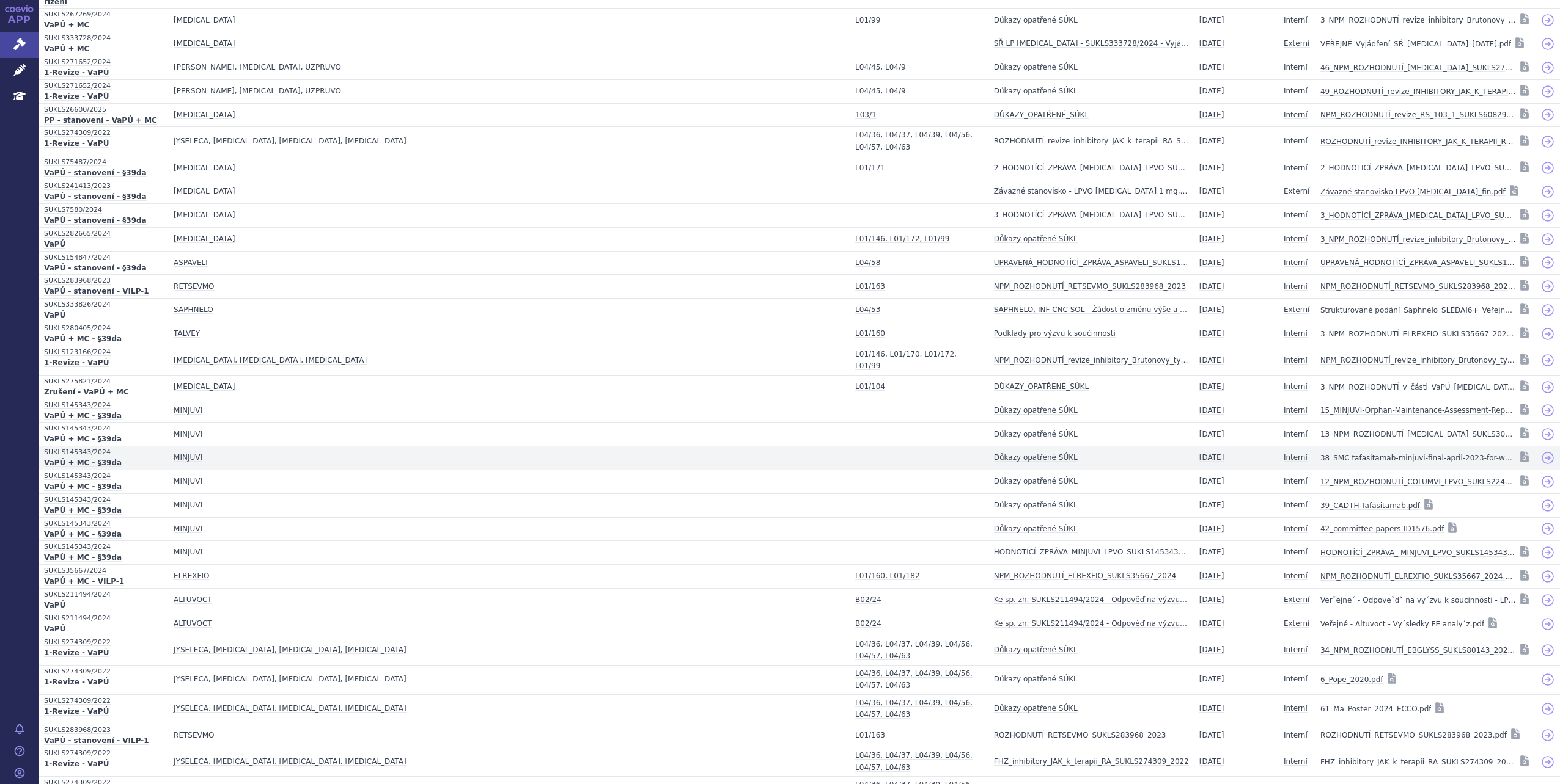
scroll to position [2780, 0]
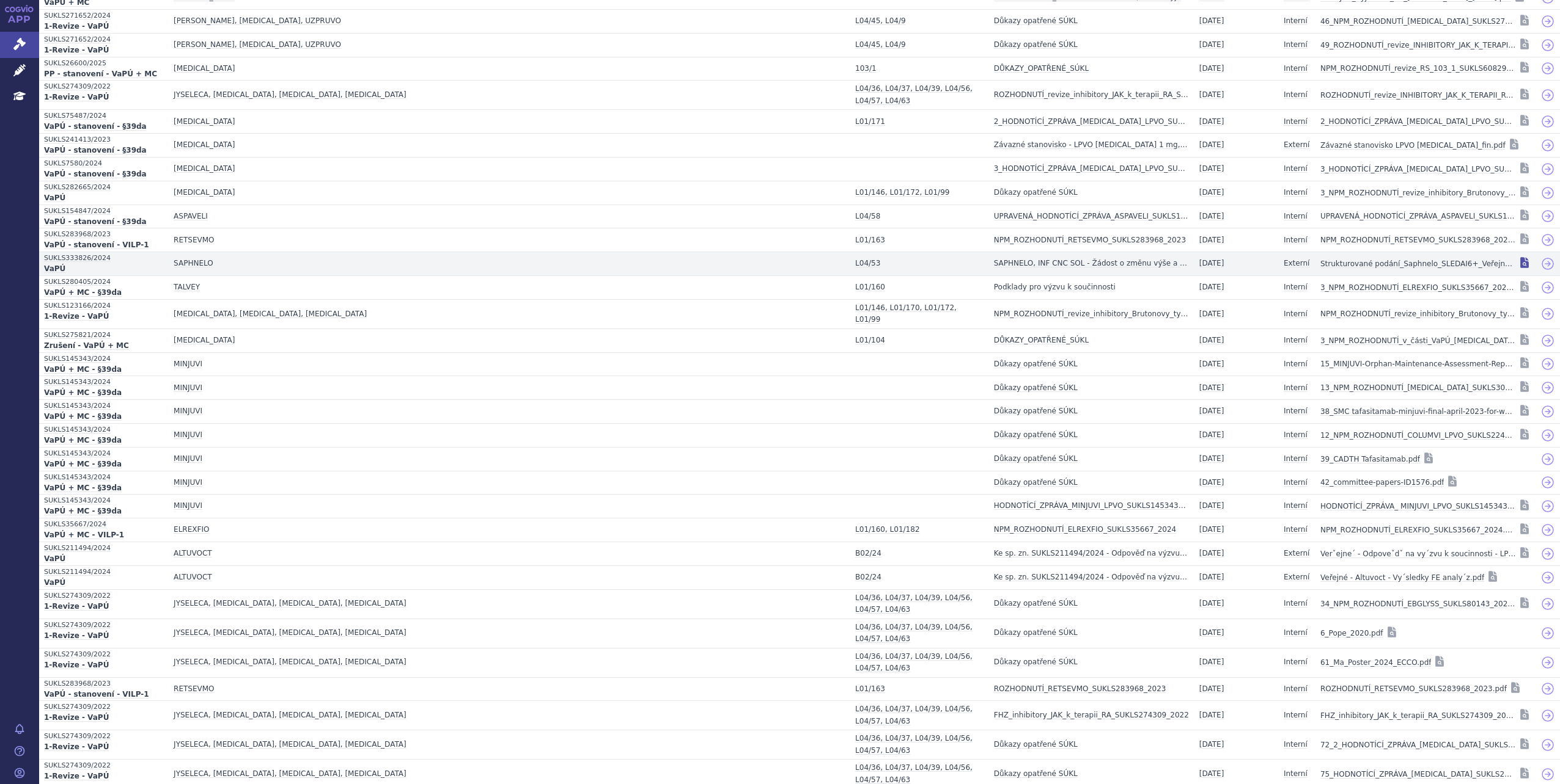
click at [1521, 257] on icon at bounding box center [1525, 263] width 9 height 11
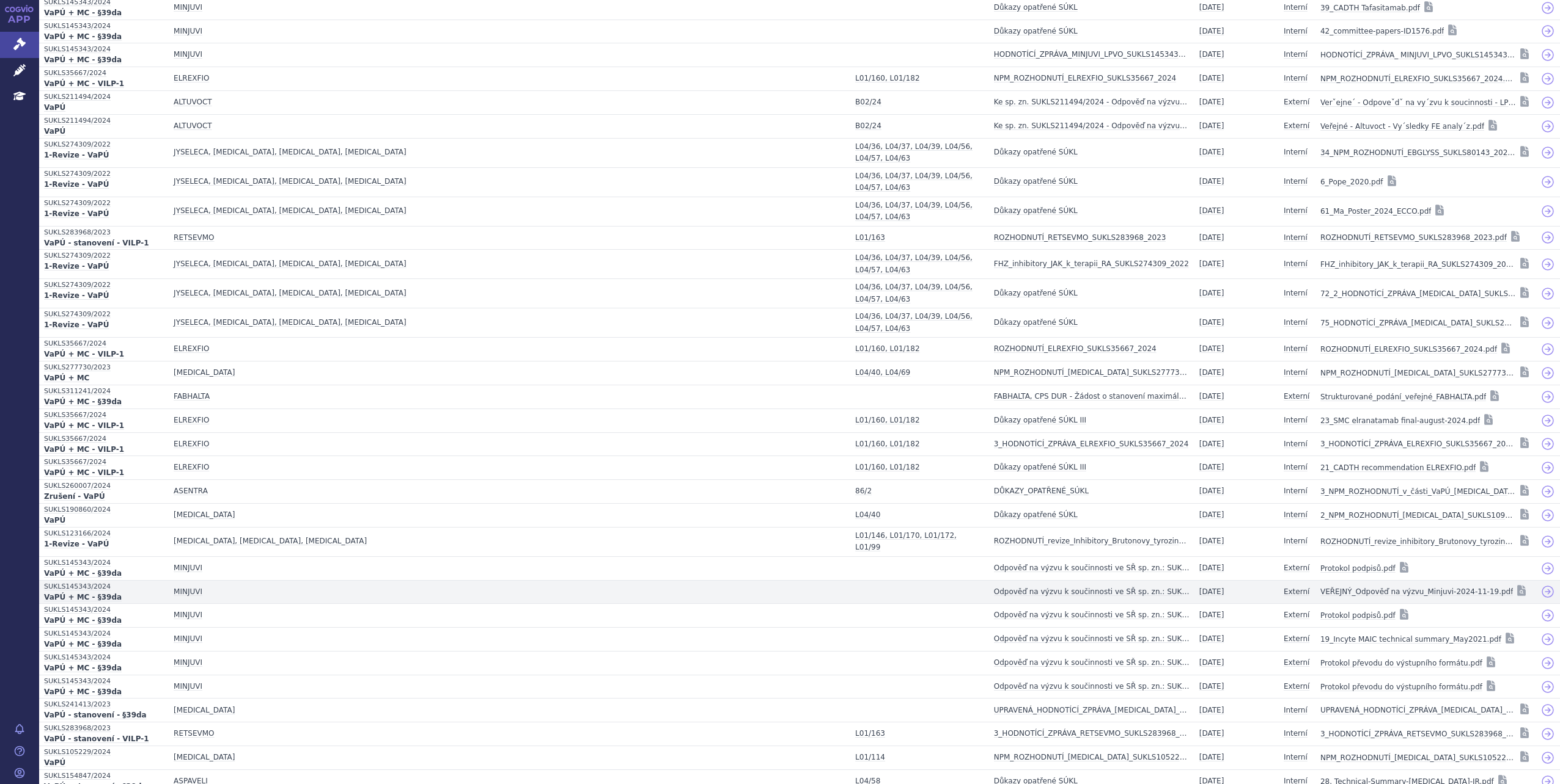
scroll to position [3254, 0]
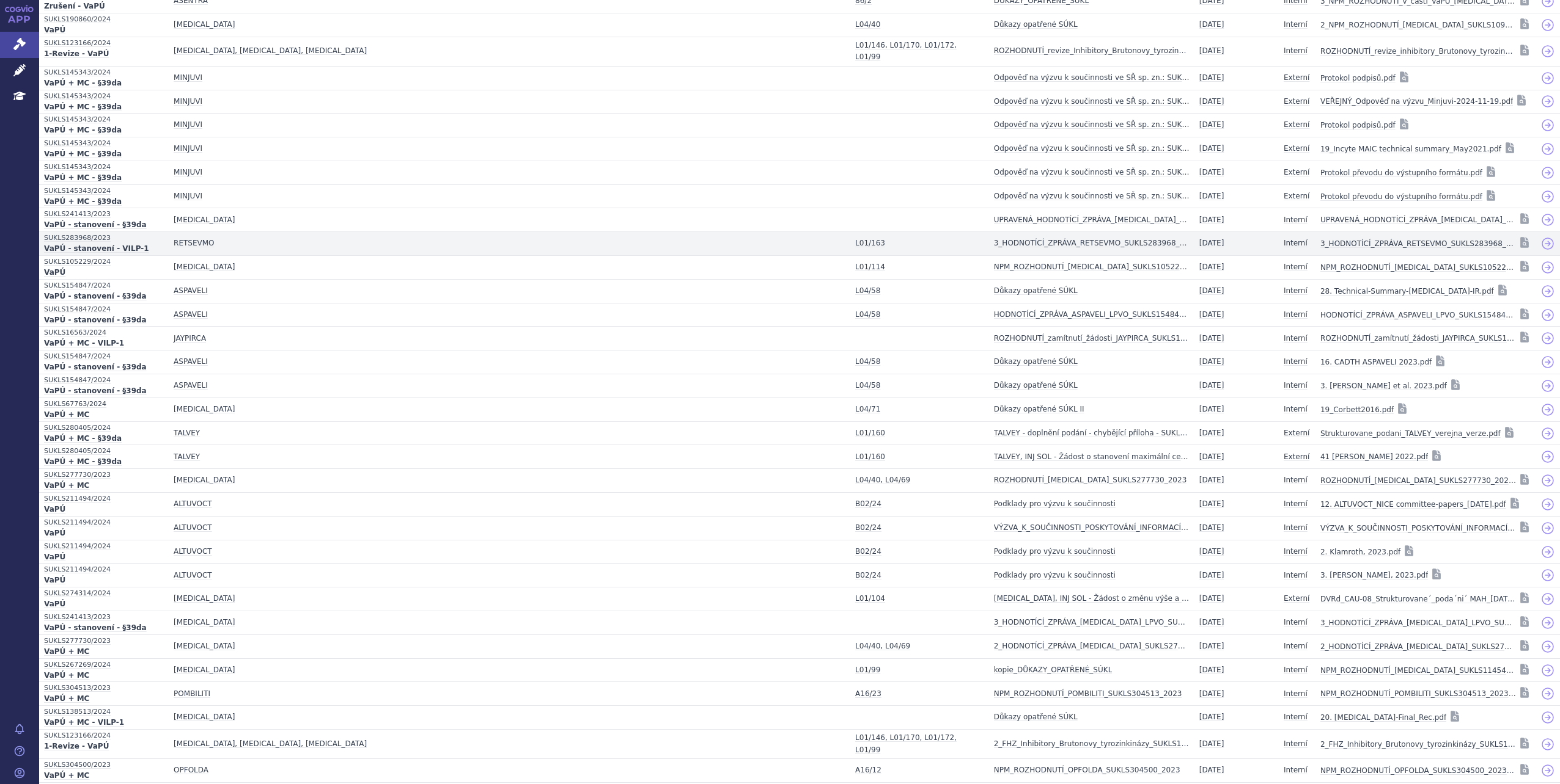
scroll to position [3727, 0]
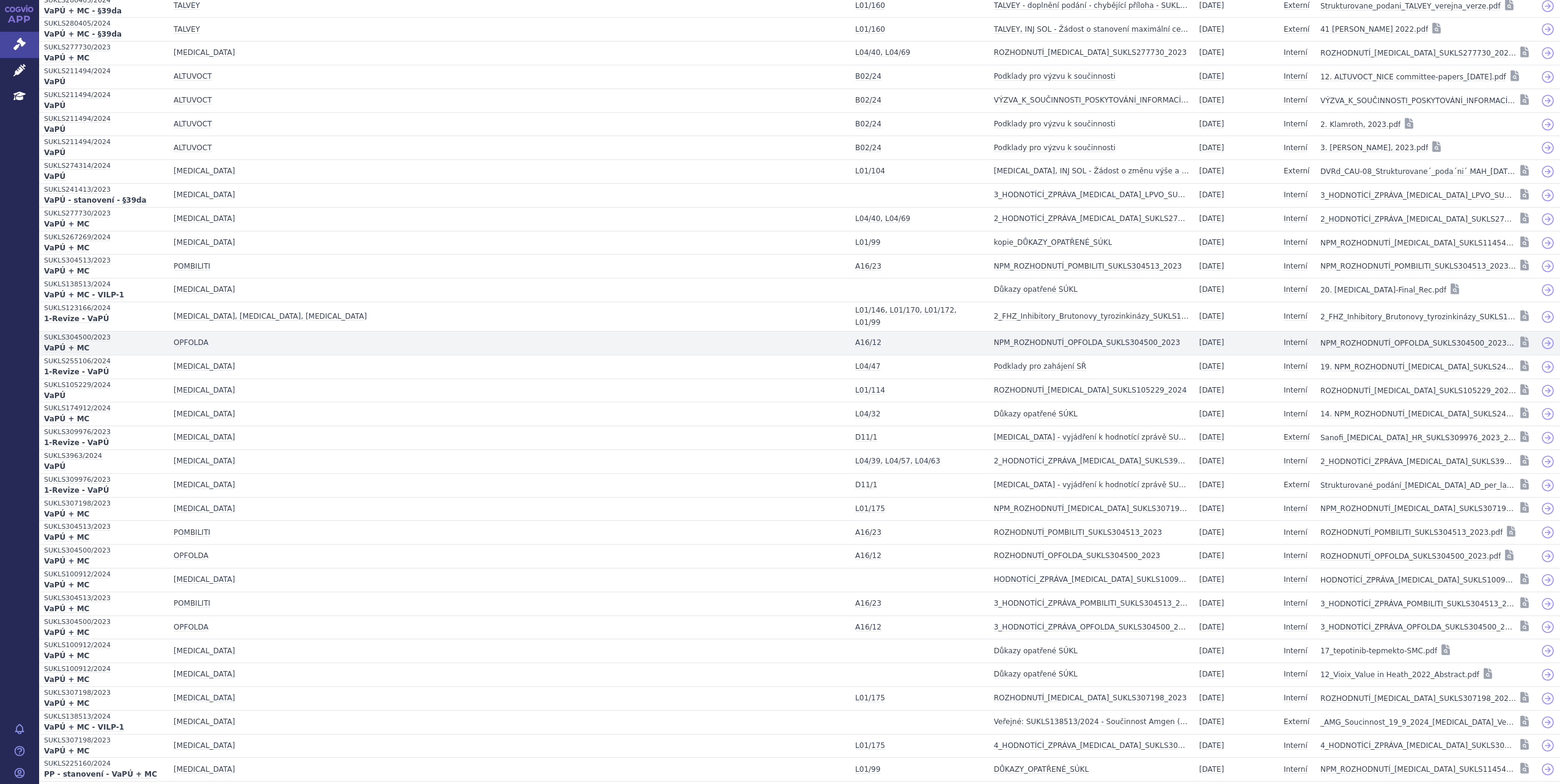
scroll to position [4202, 0]
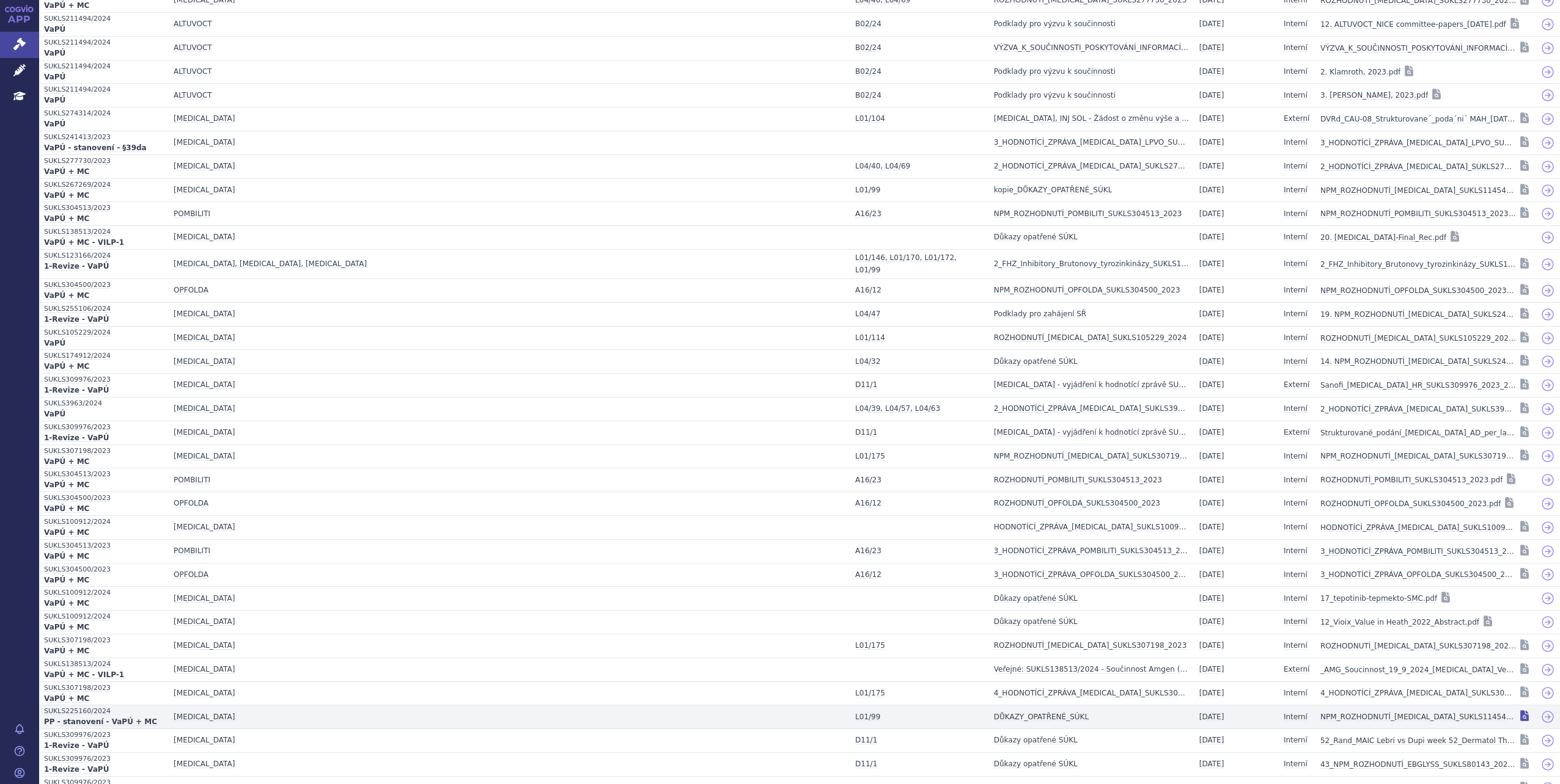
click at [1521, 711] on icon at bounding box center [1525, 717] width 9 height 11
